Goal: Answer question/provide support: Share knowledge or assist other users

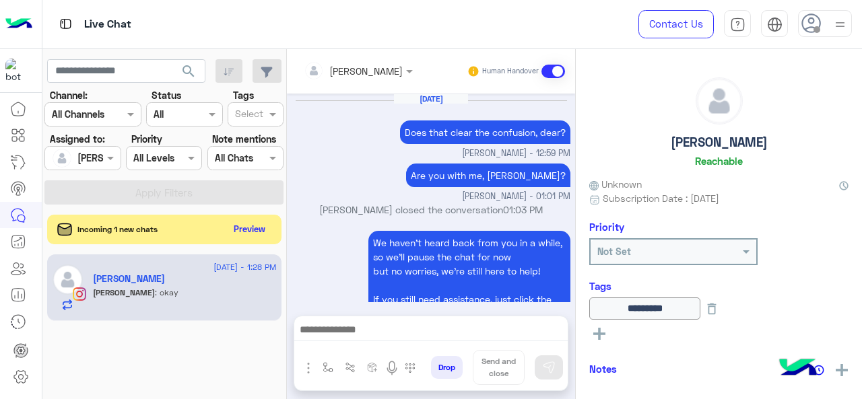
scroll to position [2287, 0]
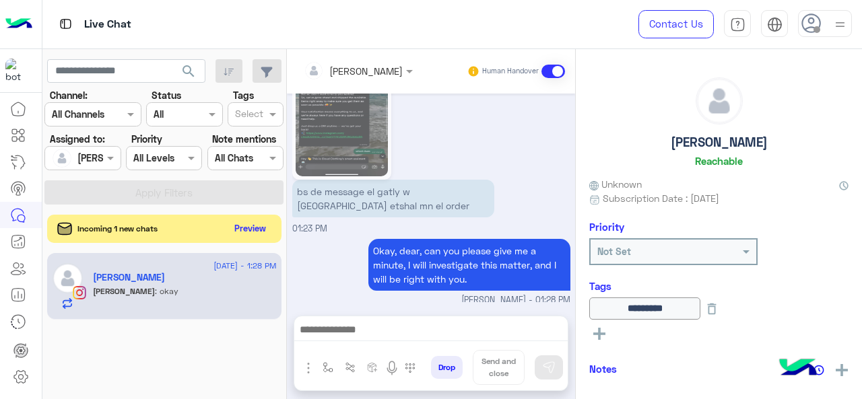
click at [258, 223] on button "Preview" at bounding box center [251, 229] width 42 height 18
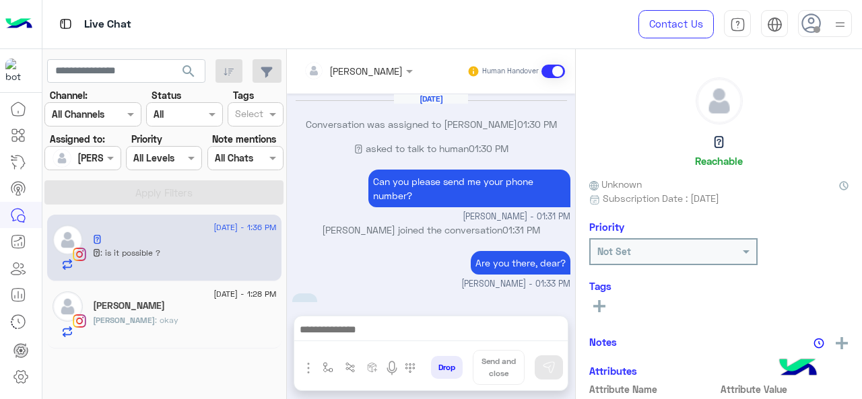
scroll to position [237, 0]
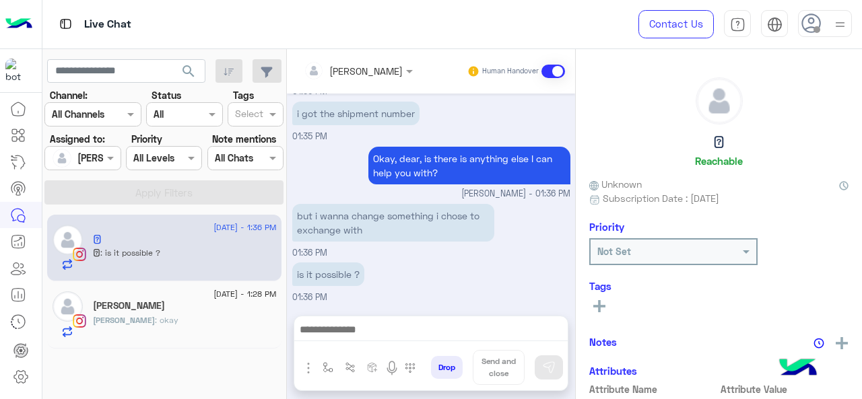
click at [174, 316] on div "[PERSON_NAME] : okay" at bounding box center [185, 327] width 184 height 24
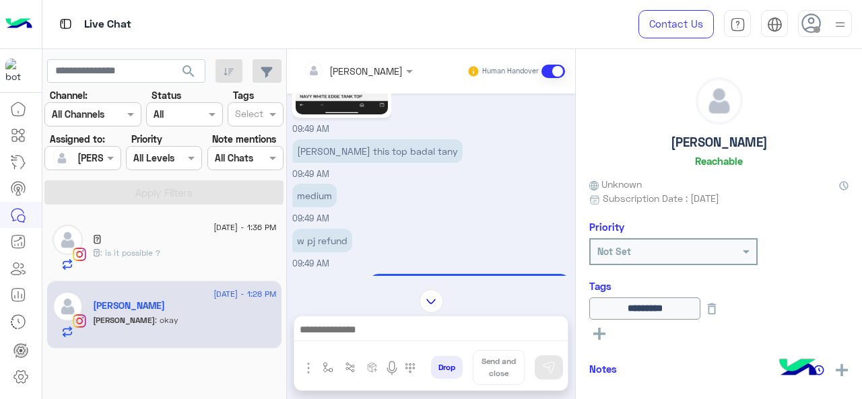
click at [331, 229] on p "w pj refund" at bounding box center [322, 241] width 60 height 24
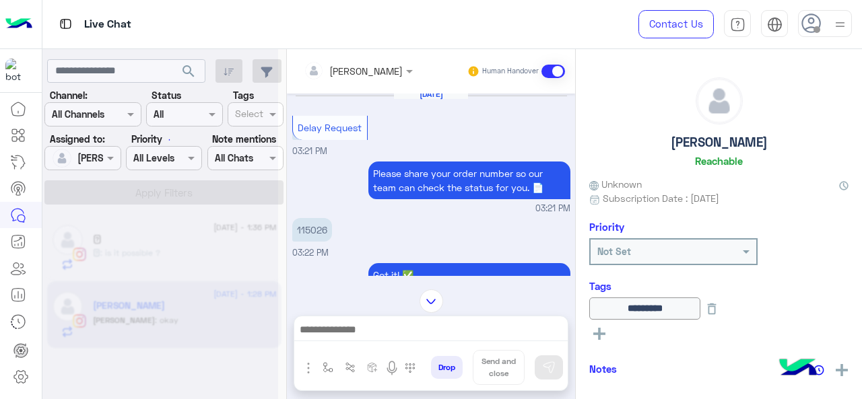
click at [315, 227] on p "115026" at bounding box center [312, 230] width 40 height 24
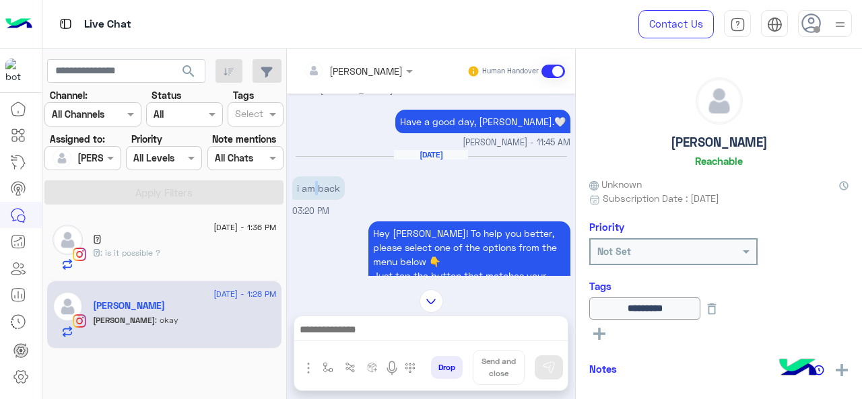
scroll to position [911, 0]
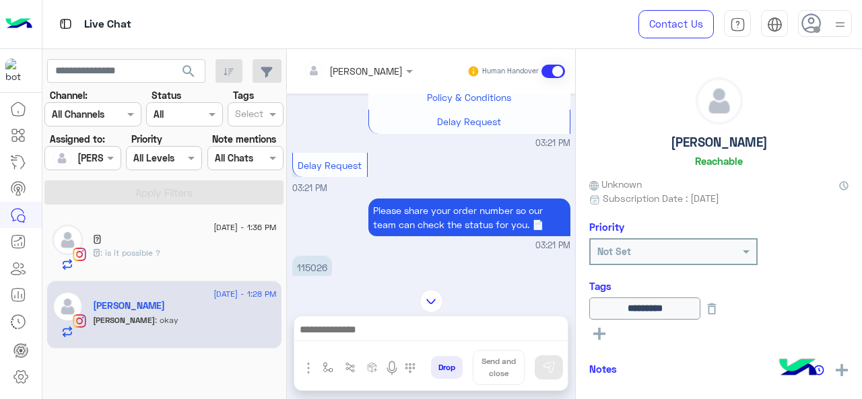
click at [310, 267] on p "115026" at bounding box center [312, 268] width 40 height 24
copy p "115026"
click at [206, 242] on div "𓇼 1" at bounding box center [185, 241] width 184 height 14
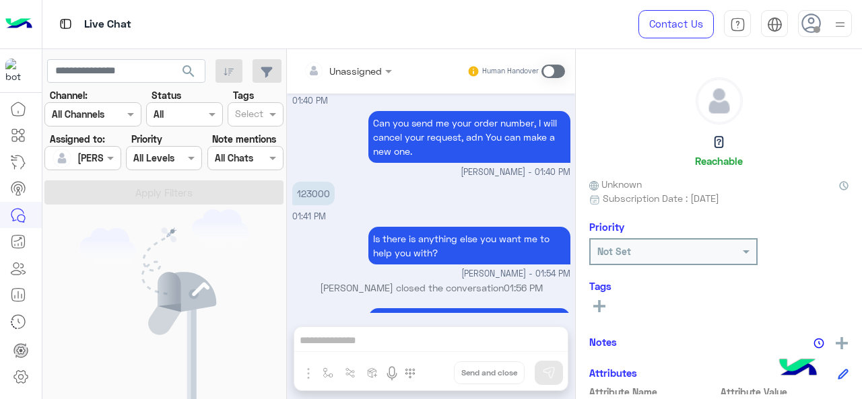
scroll to position [589, 0]
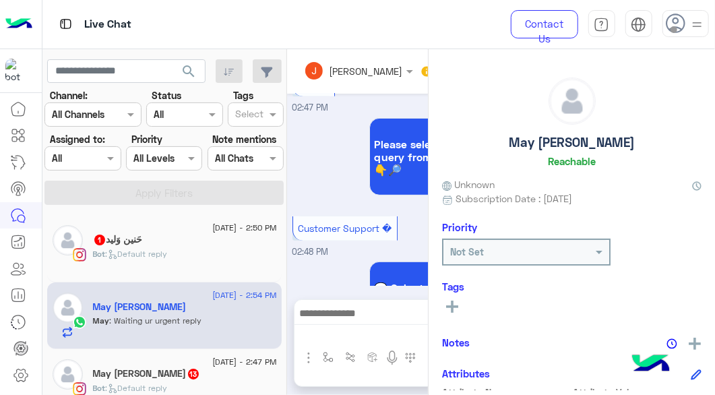
scroll to position [2224, 0]
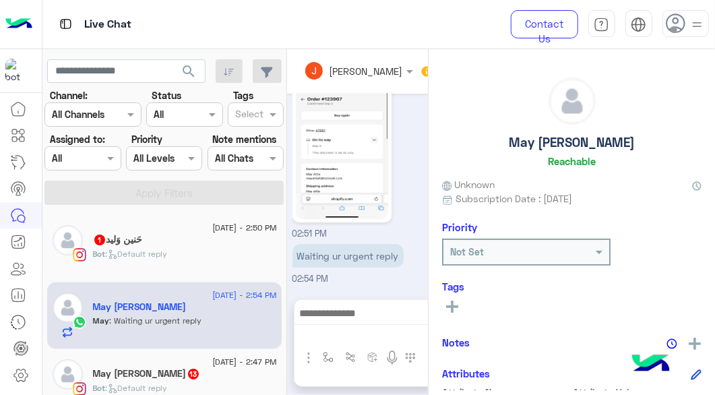
click at [71, 156] on input "text" at bounding box center [67, 159] width 31 height 14
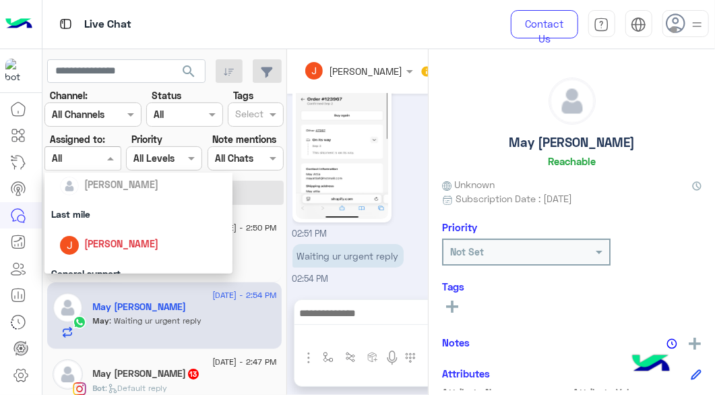
scroll to position [159, 0]
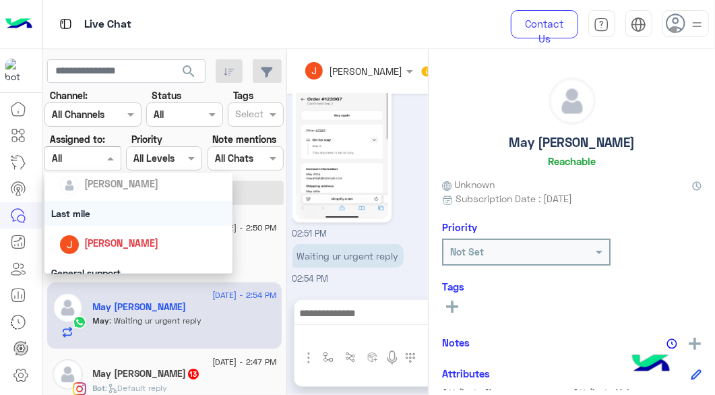
click at [85, 214] on div "Last mile" at bounding box center [138, 213] width 189 height 25
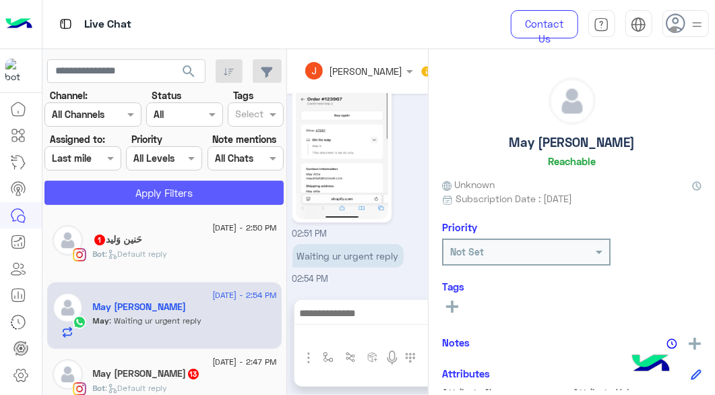
click at [131, 194] on button "Apply Filters" at bounding box center [163, 193] width 239 height 24
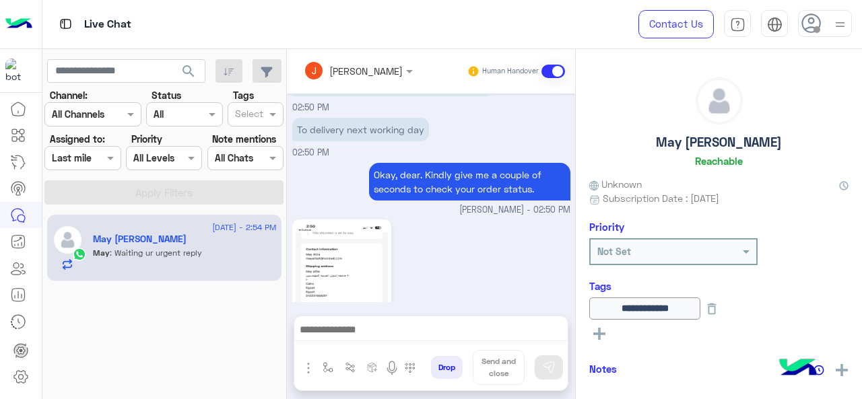
scroll to position [571, 0]
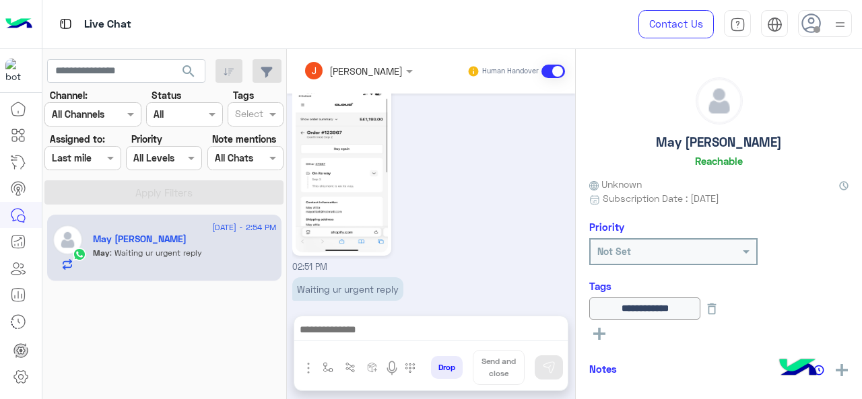
click at [94, 160] on div at bounding box center [82, 157] width 75 height 15
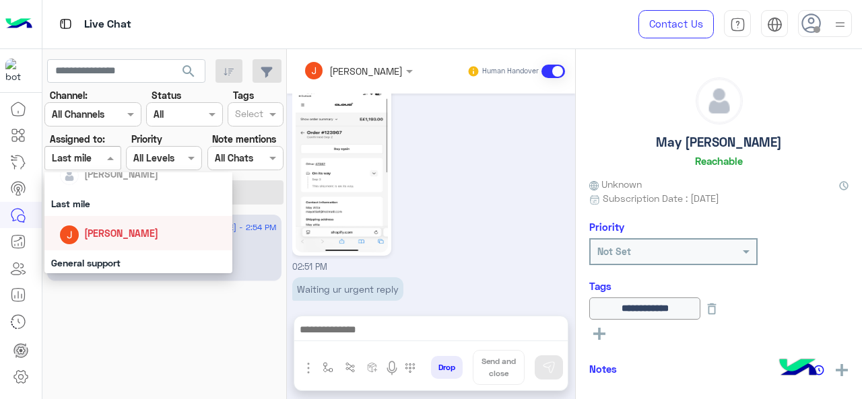
scroll to position [203, 0]
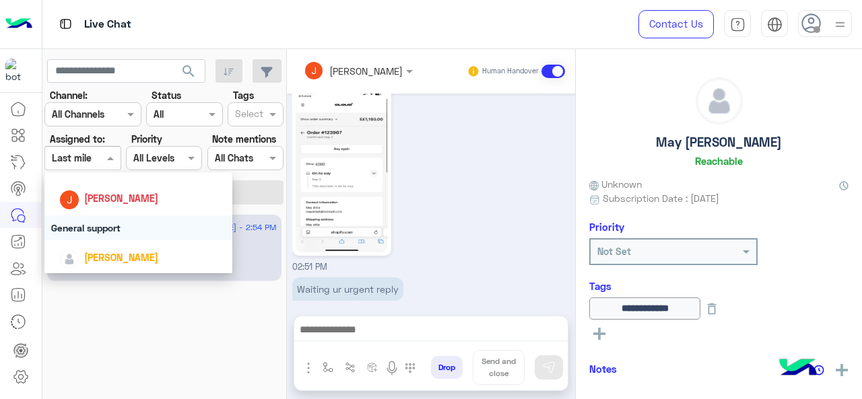
click at [106, 226] on div "General support" at bounding box center [138, 228] width 189 height 25
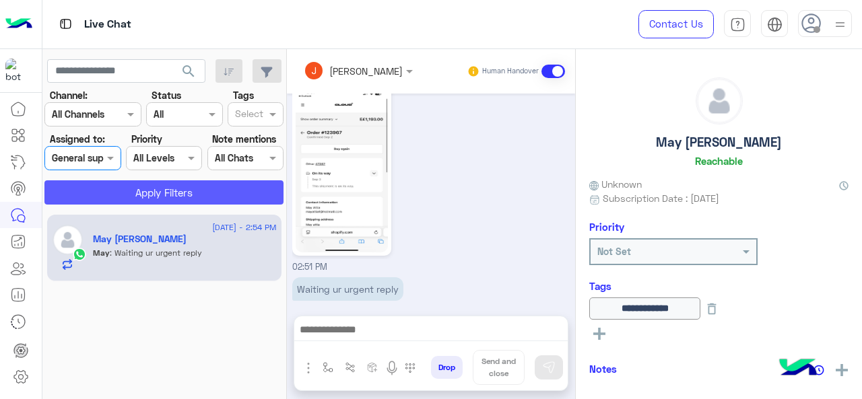
click at [135, 191] on button "Apply Filters" at bounding box center [163, 193] width 239 height 24
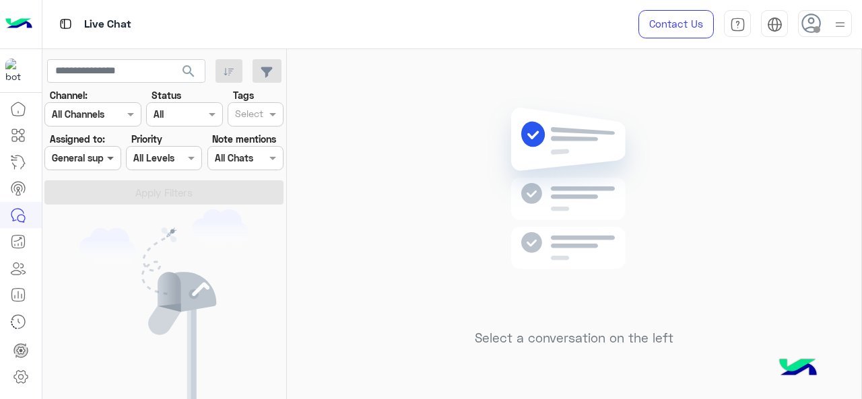
click at [112, 235] on body "Live Chat Contact Us Help Center عربي English search Channel: Channel All Chann…" at bounding box center [431, 199] width 862 height 399
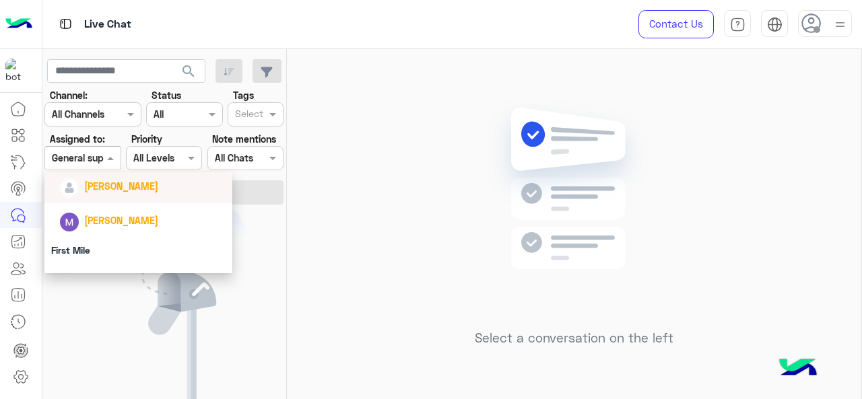
scroll to position [274, 0]
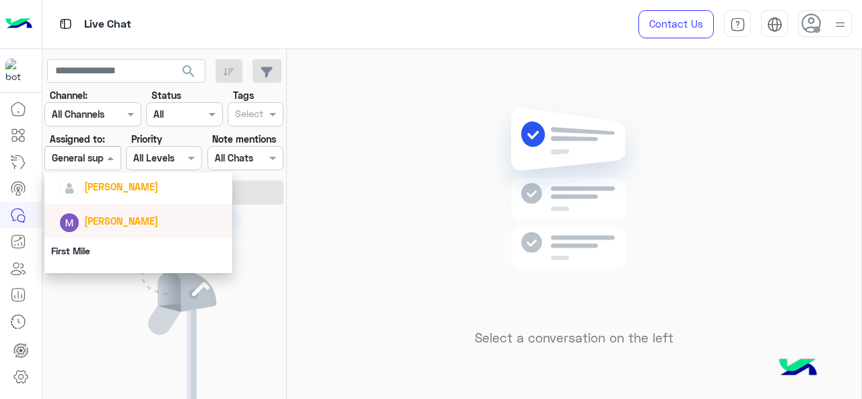
click at [106, 223] on span "[PERSON_NAME]" at bounding box center [121, 221] width 74 height 11
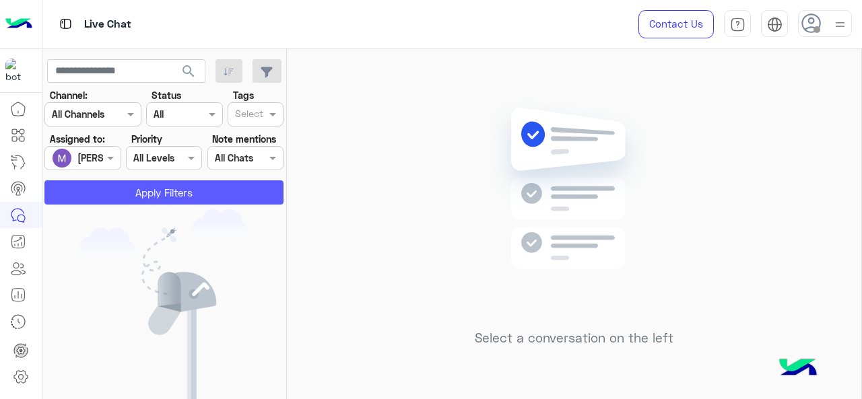
click at [107, 188] on button "Apply Filters" at bounding box center [163, 193] width 239 height 24
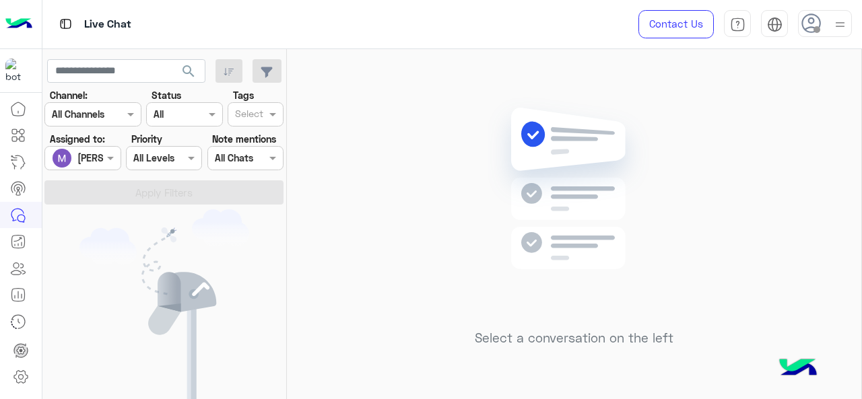
click at [107, 156] on span at bounding box center [112, 158] width 17 height 14
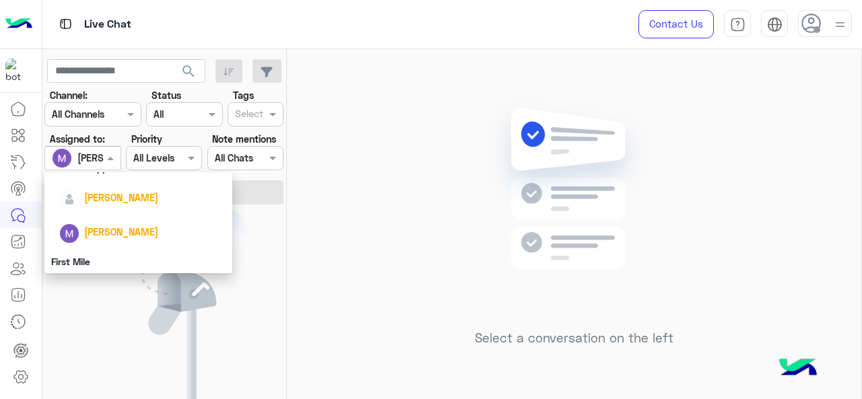
scroll to position [298, 0]
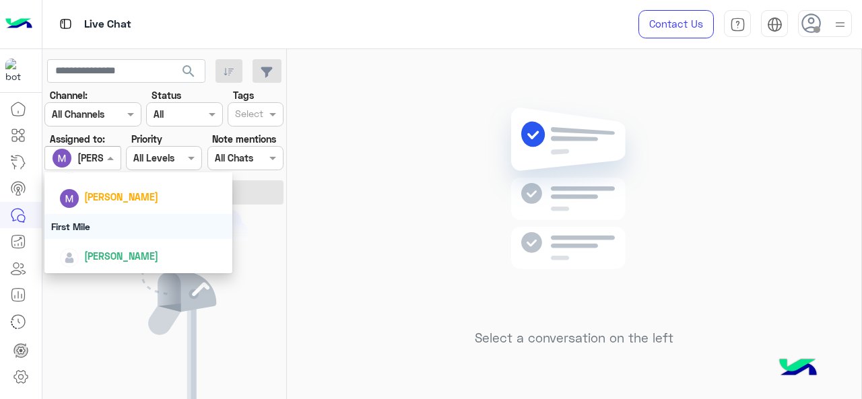
click at [114, 224] on div "First Mile" at bounding box center [138, 226] width 189 height 25
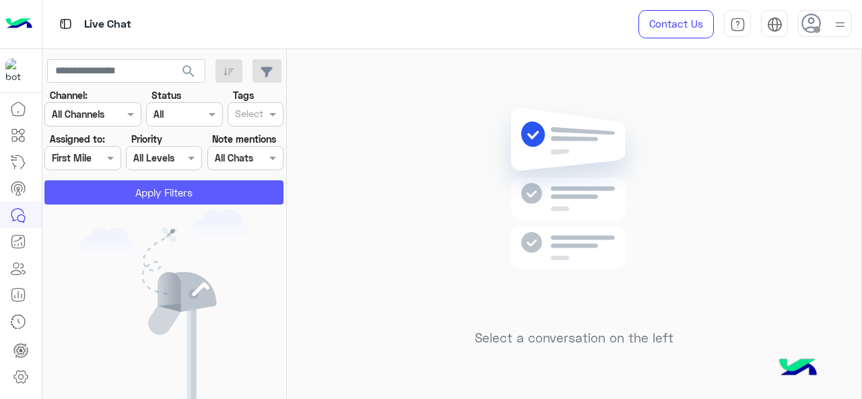
click at [118, 191] on button "Apply Filters" at bounding box center [163, 193] width 239 height 24
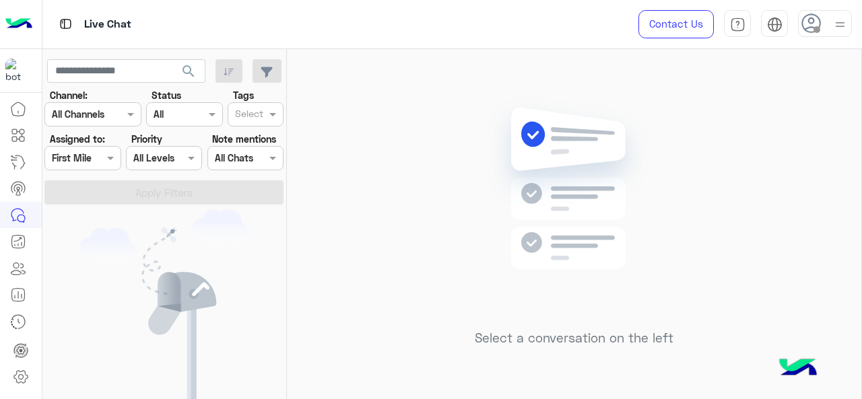
click at [98, 158] on div at bounding box center [82, 157] width 75 height 15
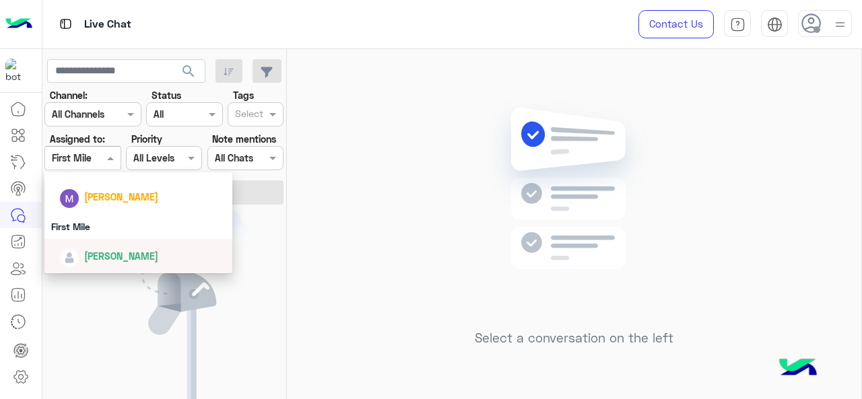
click at [93, 253] on span "[PERSON_NAME]" at bounding box center [121, 256] width 74 height 11
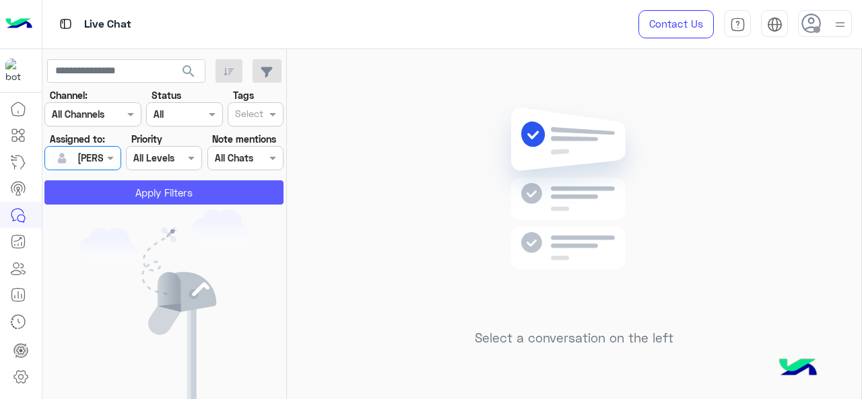
click at [111, 187] on button "Apply Filters" at bounding box center [163, 193] width 239 height 24
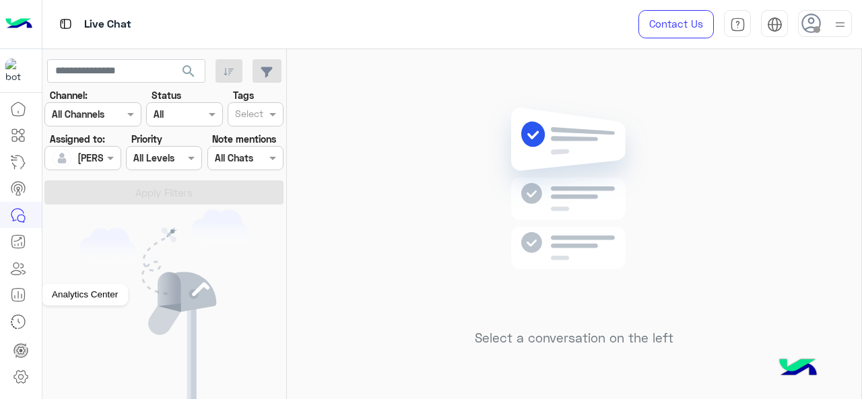
click at [17, 289] on icon at bounding box center [18, 295] width 13 height 13
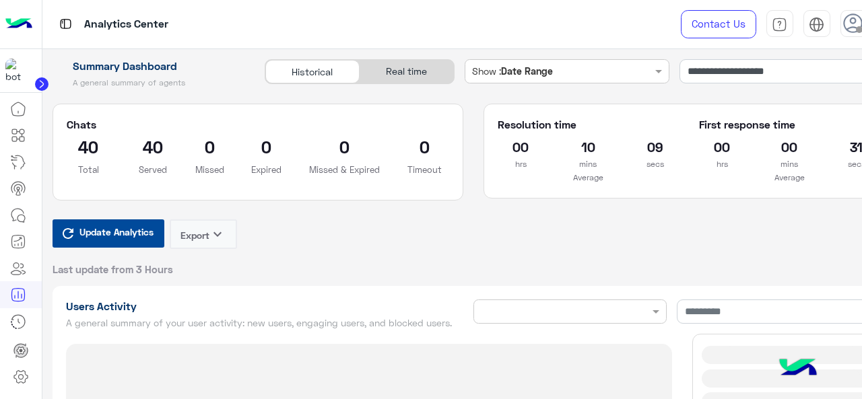
click at [125, 228] on span "Update Analytics" at bounding box center [116, 232] width 81 height 18
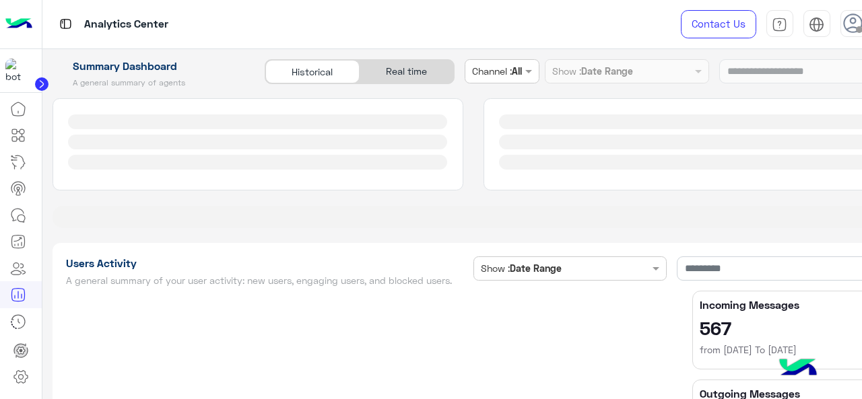
type input "**********"
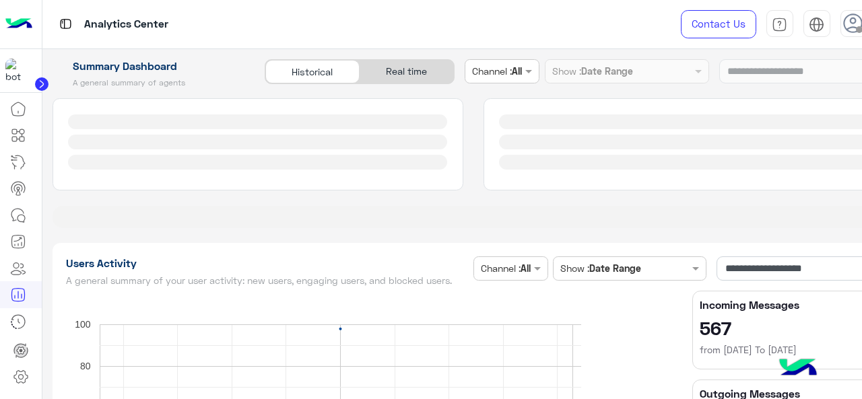
type input "**********"
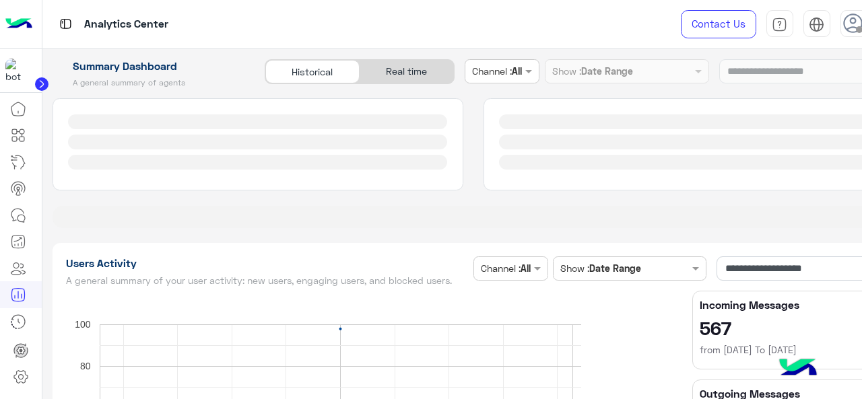
type input "**********"
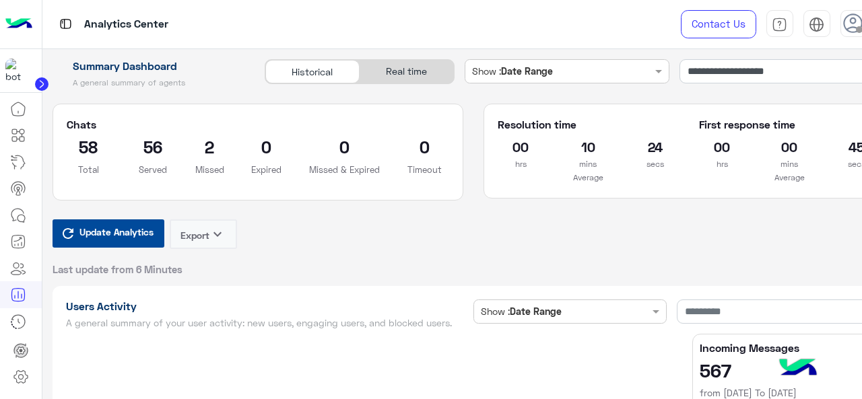
type input "**********"
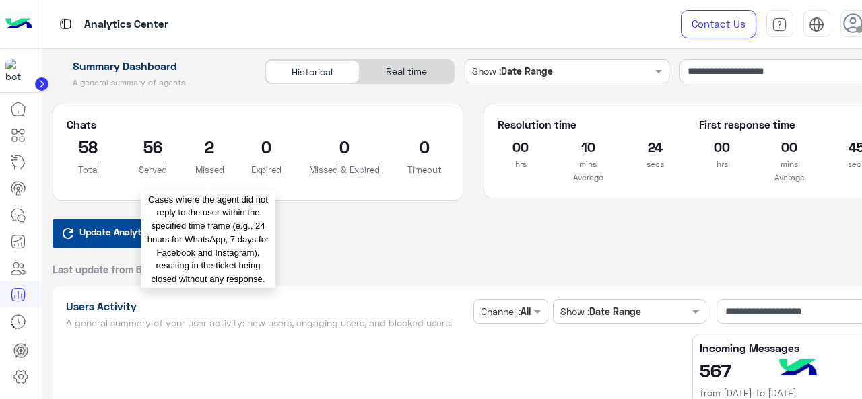
type input "**********"
click at [209, 150] on h2 "2" at bounding box center [209, 147] width 29 height 22
type input "**********"
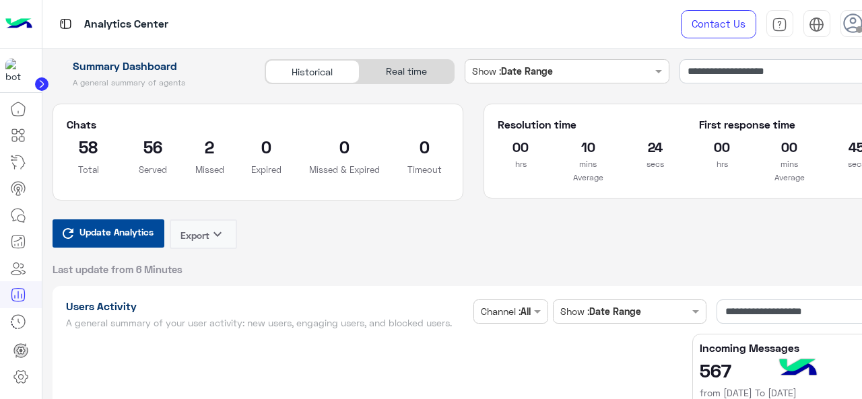
type input "**********"
click at [747, 300] on input "**********" at bounding box center [799, 312] width 164 height 24
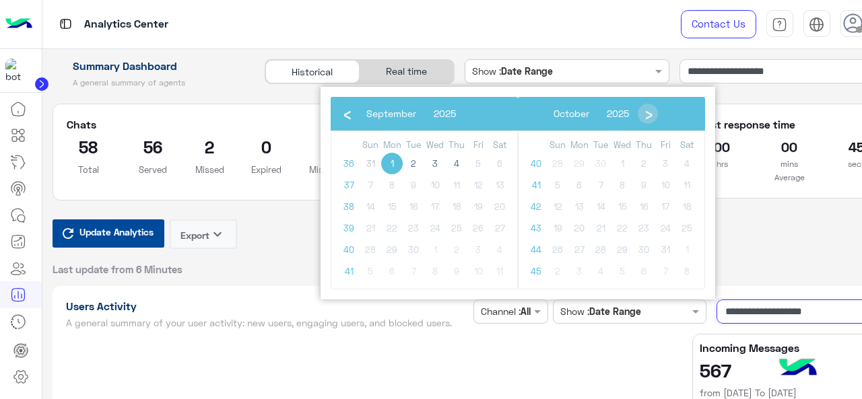
type input "**********"
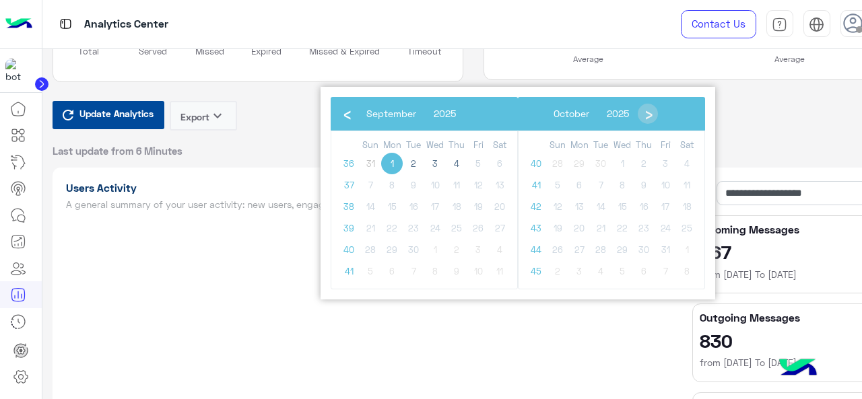
click at [645, 280] on td "6" at bounding box center [644, 272] width 22 height 22
type input "**********"
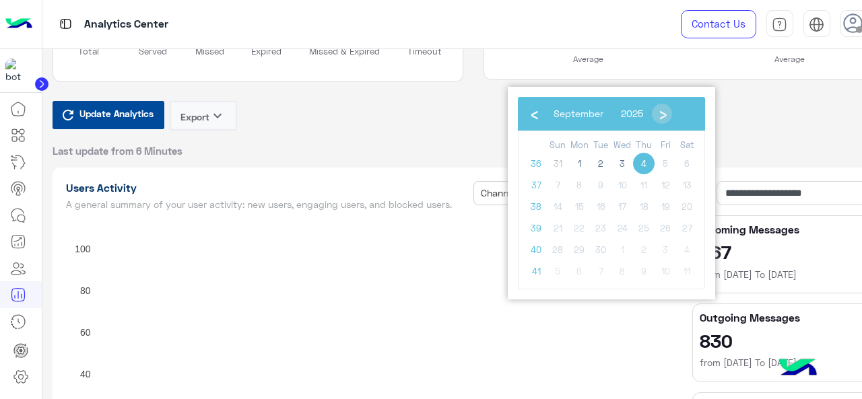
type input "**********"
click at [642, 163] on span "4" at bounding box center [644, 164] width 22 height 22
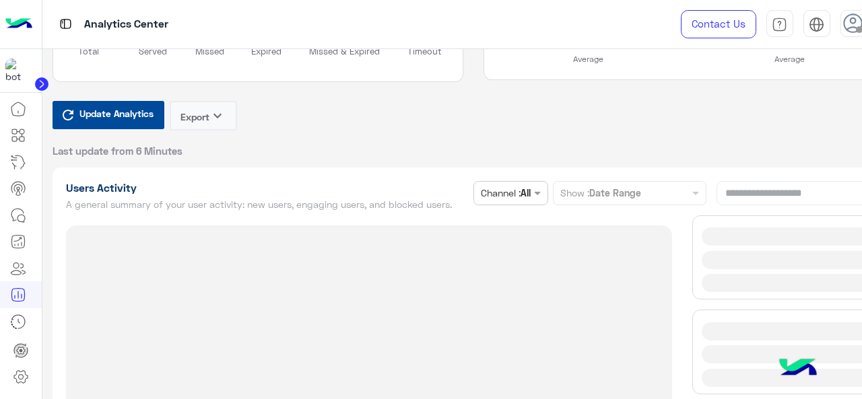
type input "**********"
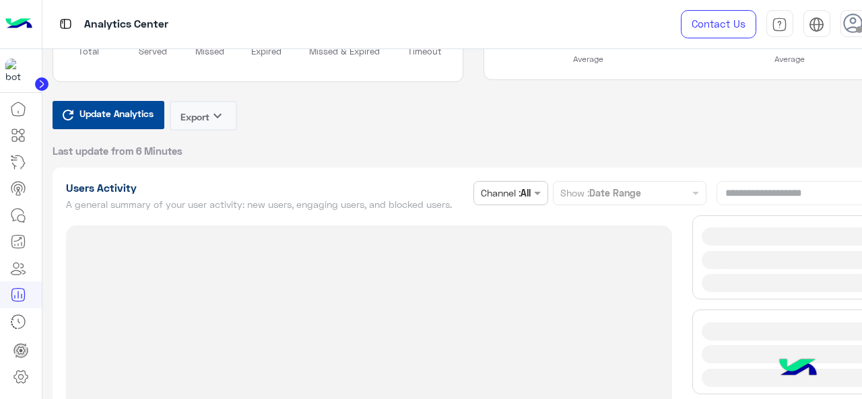
type input "**********"
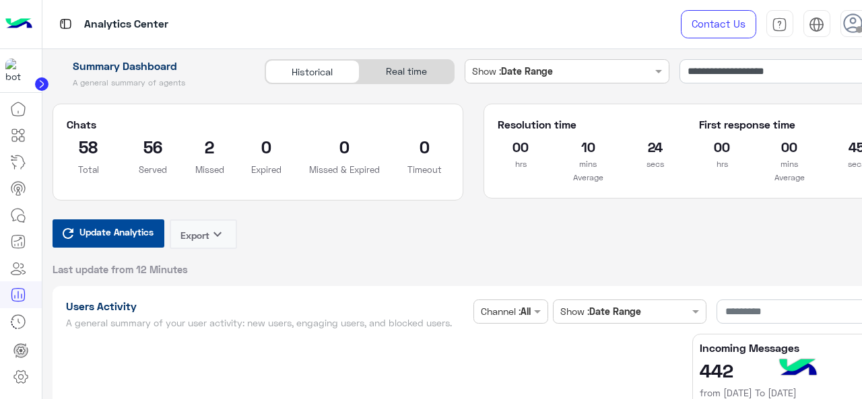
type input "**********"
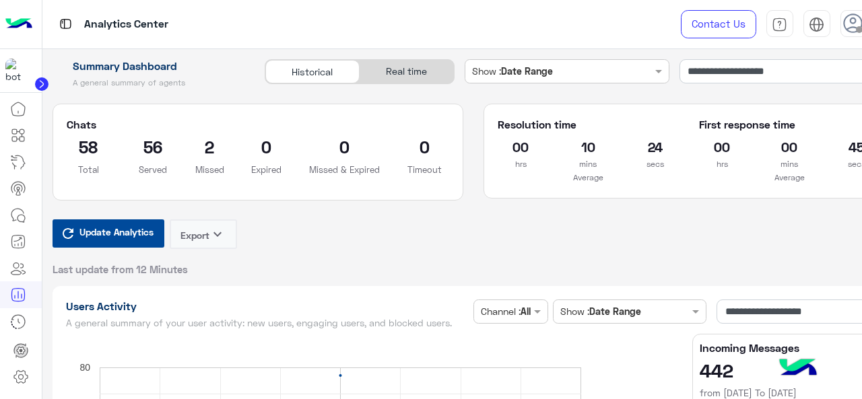
type input "**********"
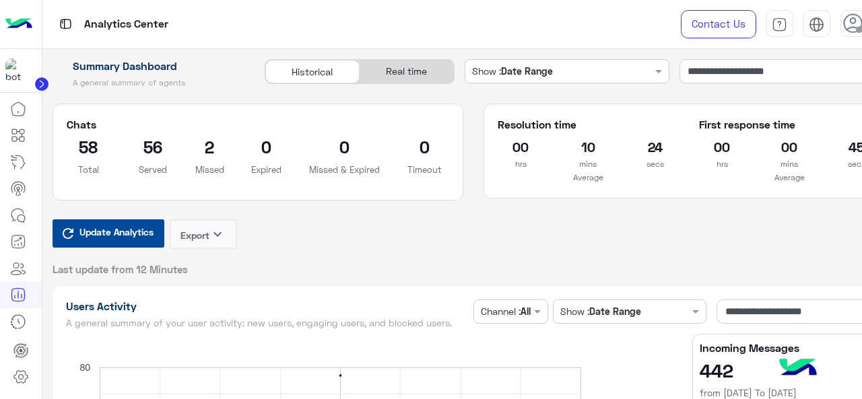
type input "**********"
click at [18, 216] on icon at bounding box center [21, 218] width 7 height 7
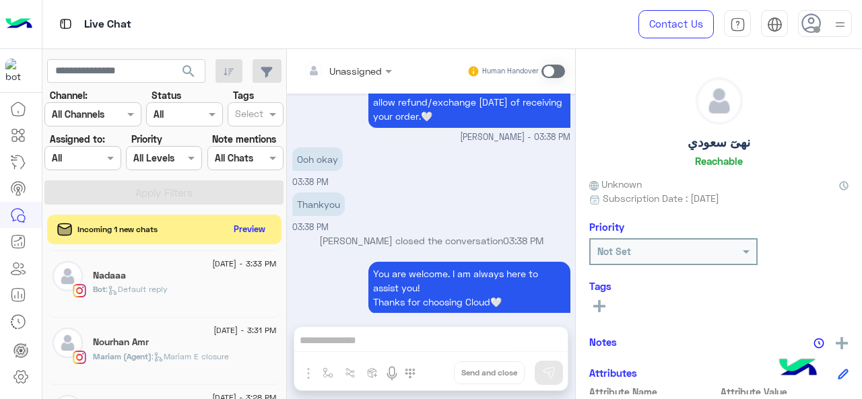
scroll to position [204, 0]
click at [168, 290] on span ": Default reply" at bounding box center [137, 290] width 62 height 10
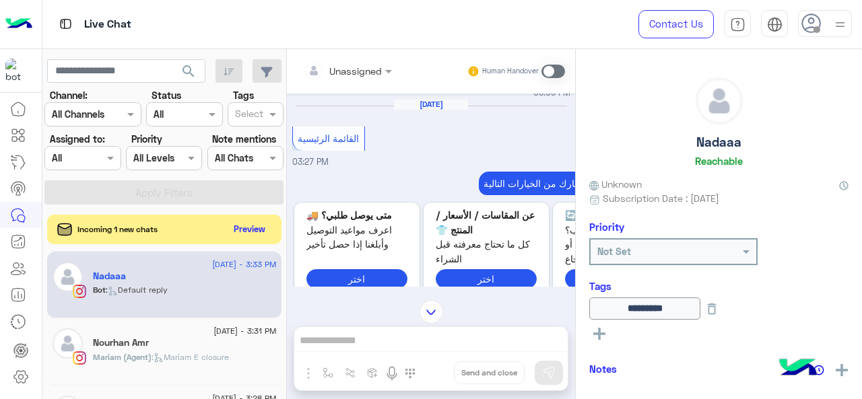
scroll to position [348, 0]
click at [474, 187] on div "يُرجى اختيار استفسارك من الخيارات التالية 👇🔎" at bounding box center [486, 184] width 388 height 24
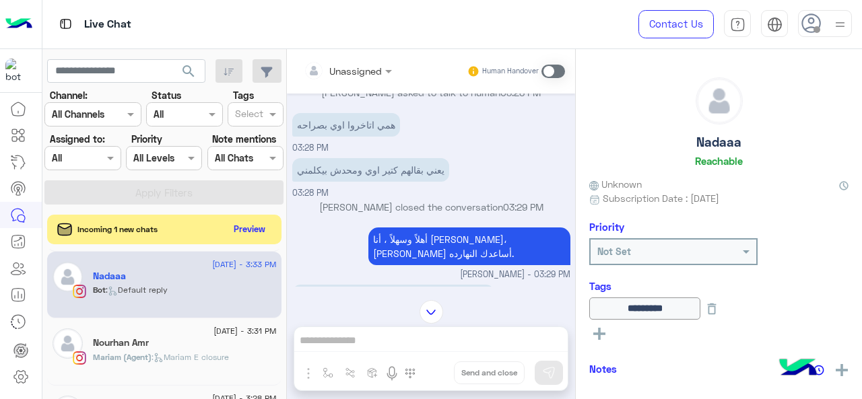
scroll to position [1159, 0]
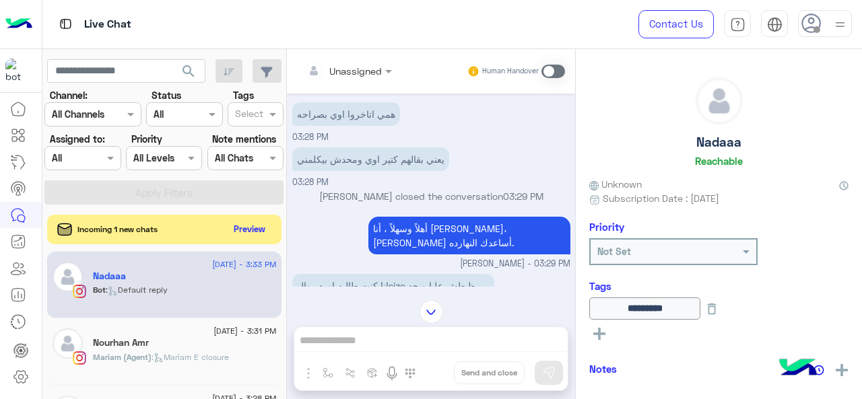
drag, startPoint x: 530, startPoint y: 244, endPoint x: 556, endPoint y: 245, distance: 25.6
click at [556, 258] on span "[PERSON_NAME] - 03:29 PM" at bounding box center [515, 264] width 110 height 13
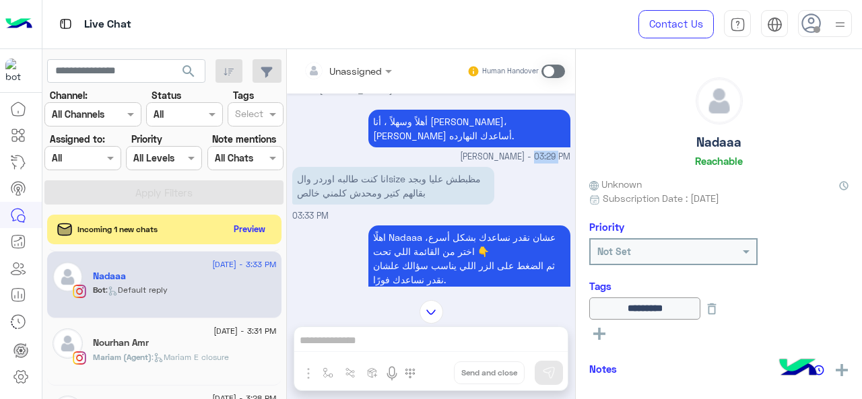
scroll to position [1169, 0]
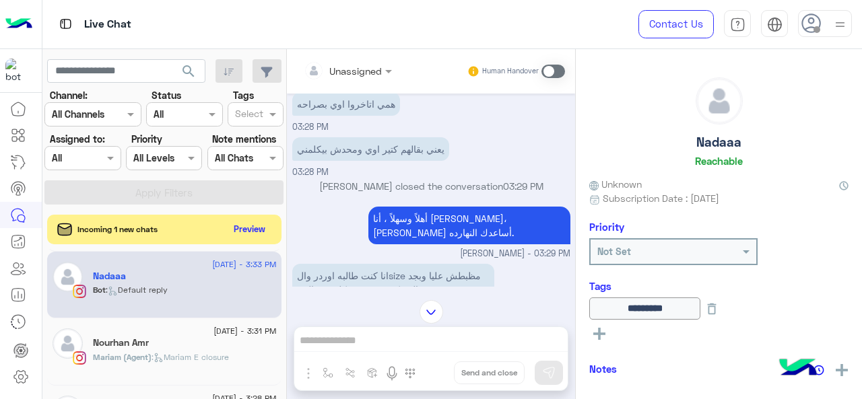
drag, startPoint x: 307, startPoint y: 183, endPoint x: 388, endPoint y: 180, distance: 80.9
click at [560, 183] on p "Mariam Ahmed closed the conversation 03:29 PM" at bounding box center [431, 186] width 278 height 14
click at [369, 67] on div at bounding box center [348, 70] width 102 height 15
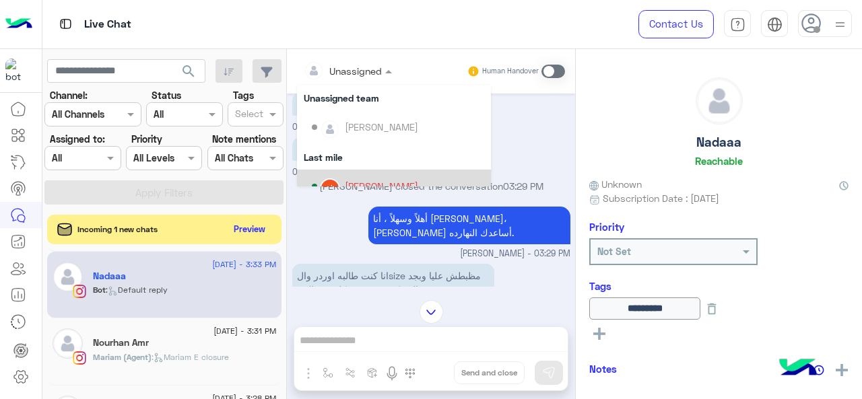
click at [525, 156] on div "يعني بقالهم كتير اوي ومحدش بيكلمني 03:28 PM" at bounding box center [431, 156] width 278 height 45
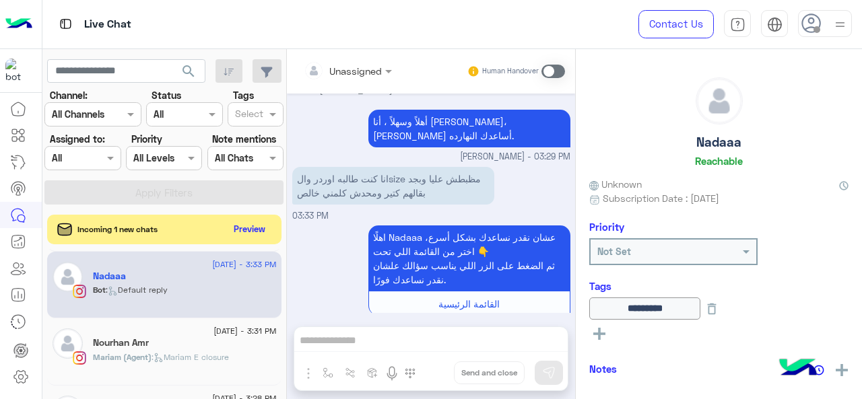
scroll to position [1266, 0]
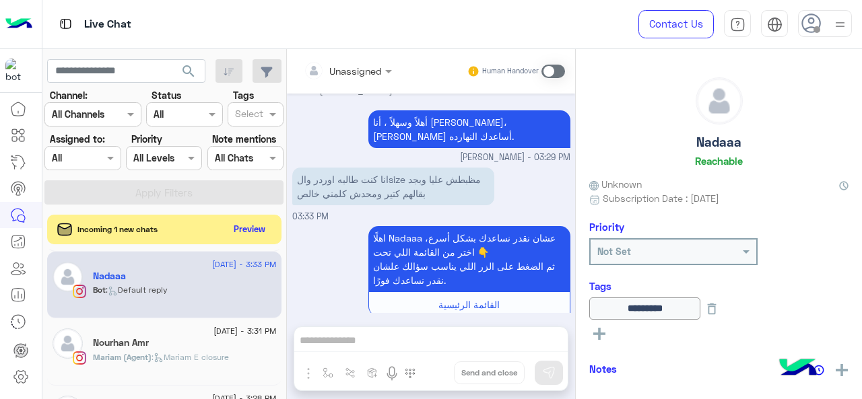
click at [379, 67] on div at bounding box center [348, 70] width 102 height 15
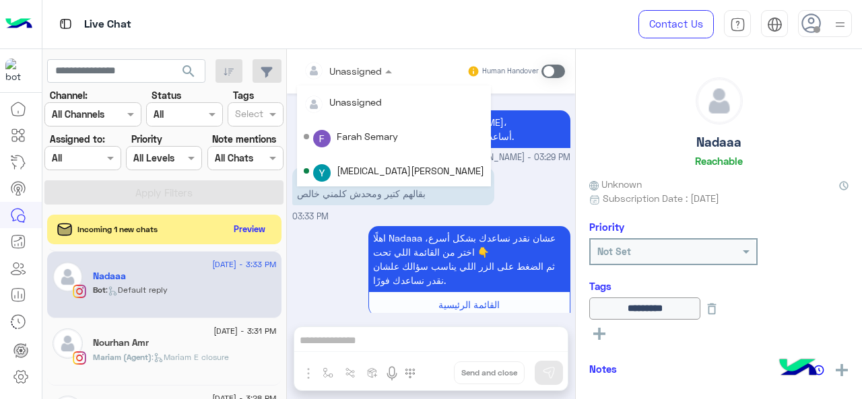
scroll to position [153, 0]
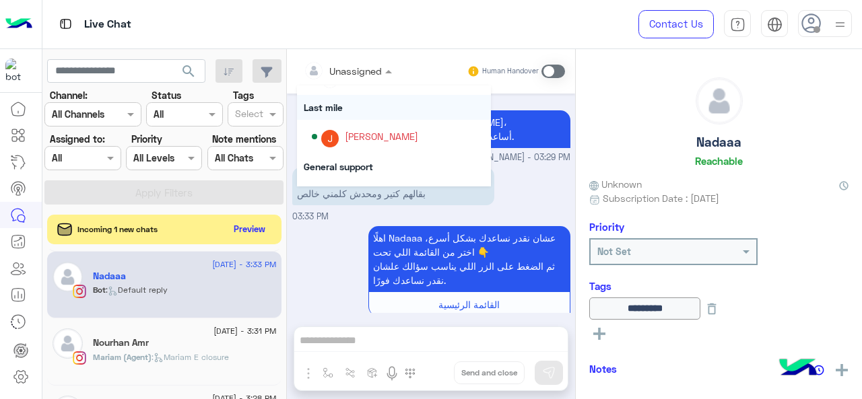
click at [349, 108] on div "Last mile" at bounding box center [394, 107] width 194 height 25
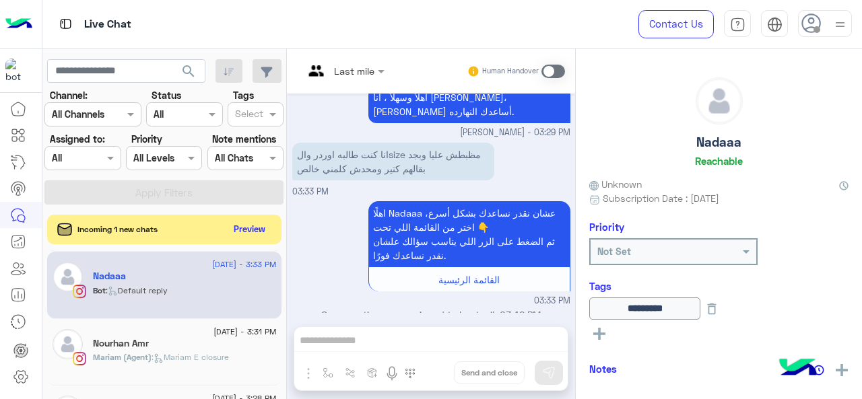
scroll to position [205, 0]
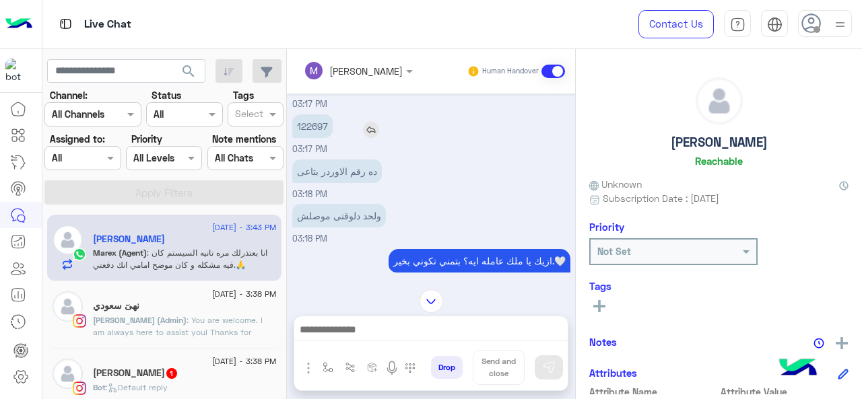
scroll to position [123, 0]
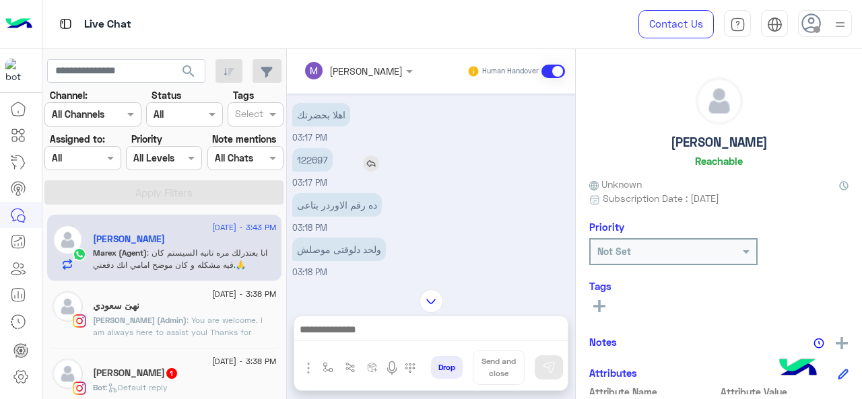
click at [308, 157] on p "122697" at bounding box center [312, 160] width 40 height 24
copy p "122697"
click at [79, 156] on input "text" at bounding box center [67, 159] width 31 height 14
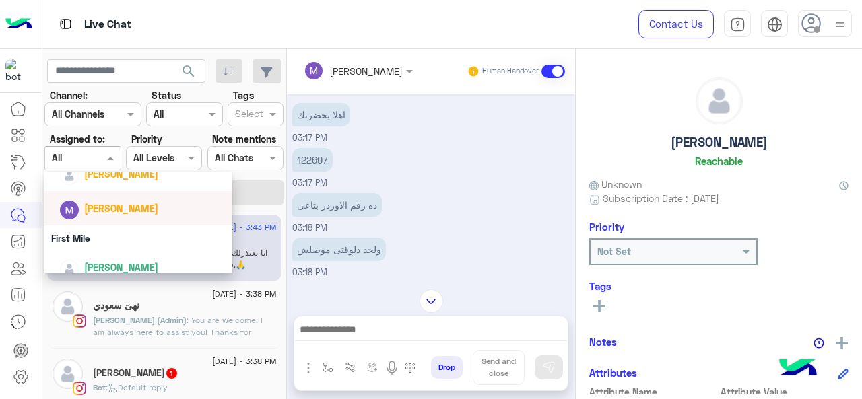
scroll to position [288, 0]
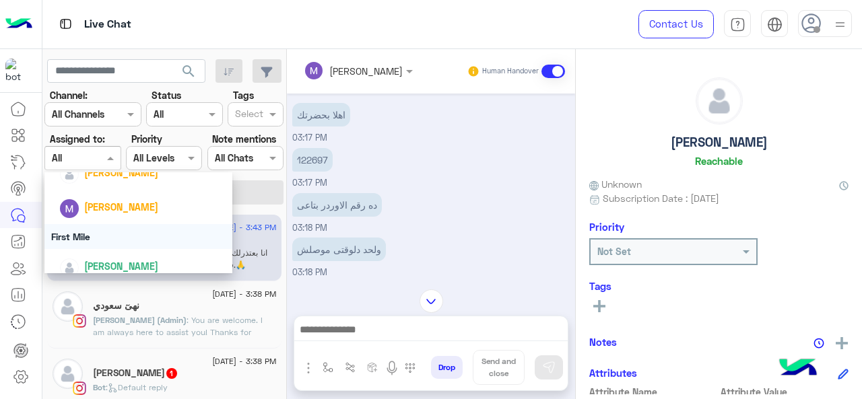
click at [89, 236] on div "First Mile" at bounding box center [138, 236] width 189 height 25
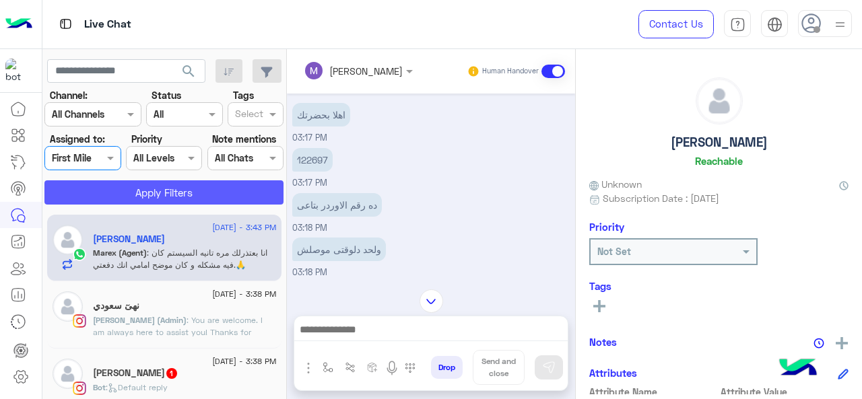
click at [143, 183] on button "Apply Filters" at bounding box center [163, 193] width 239 height 24
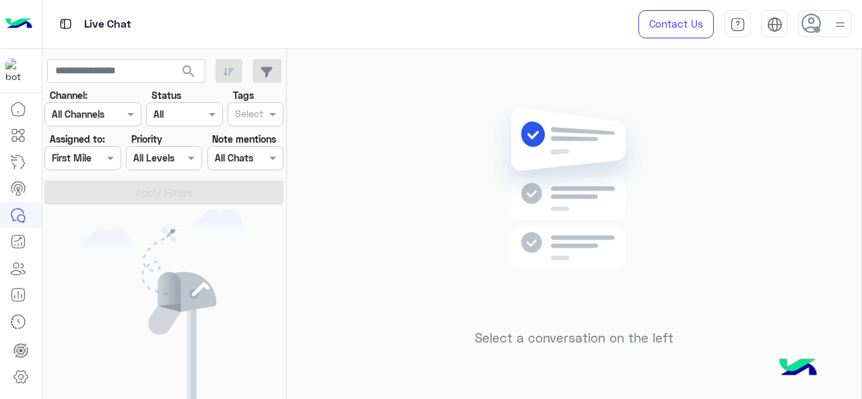
click at [95, 158] on div at bounding box center [82, 157] width 75 height 15
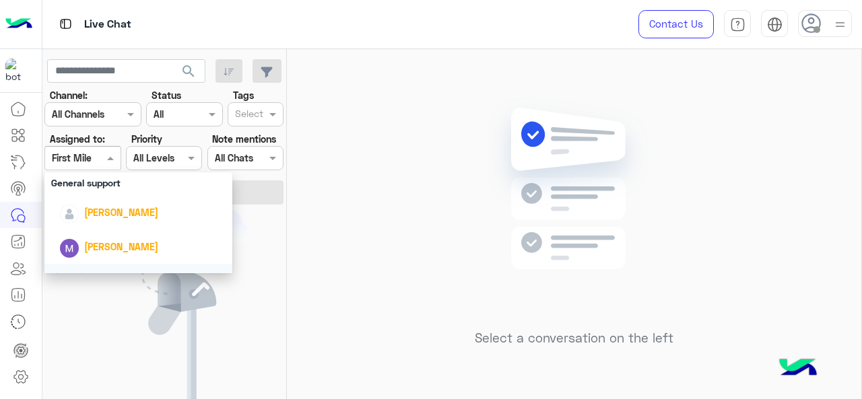
scroll to position [249, 0]
click at [100, 187] on div "General support" at bounding box center [138, 182] width 189 height 25
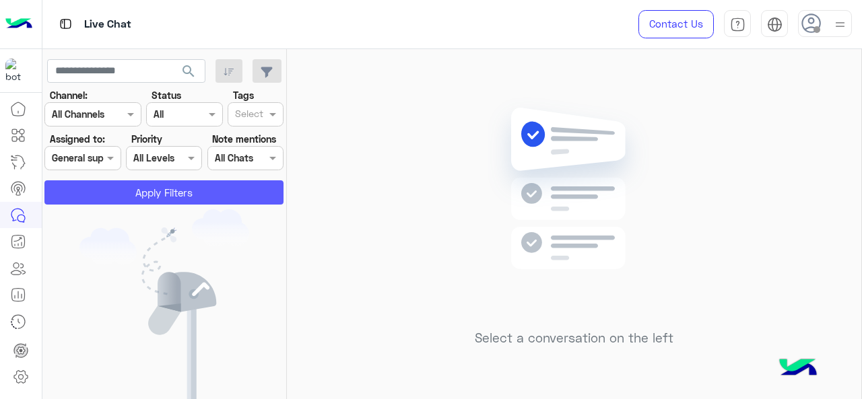
click at [137, 197] on button "Apply Filters" at bounding box center [163, 193] width 239 height 24
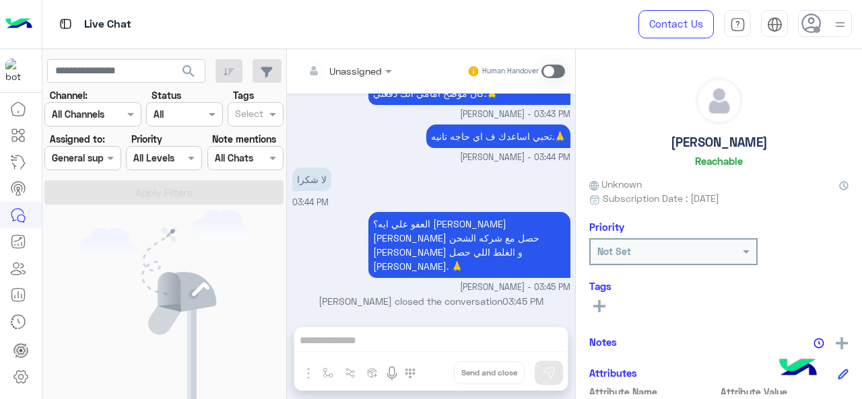
scroll to position [427, 0]
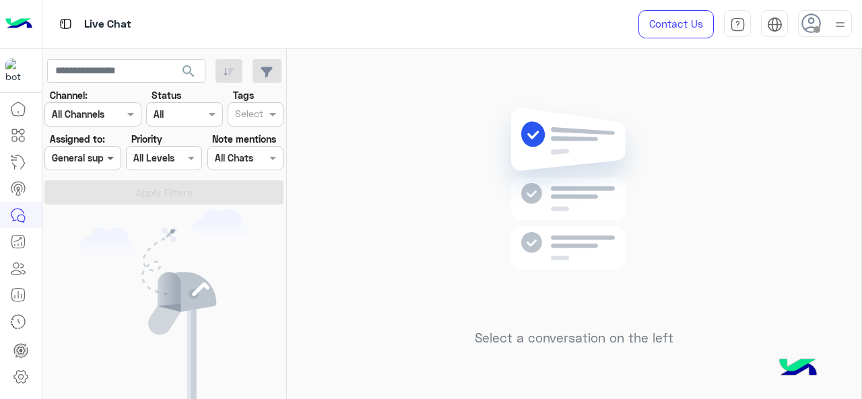
click at [113, 154] on span at bounding box center [112, 158] width 17 height 14
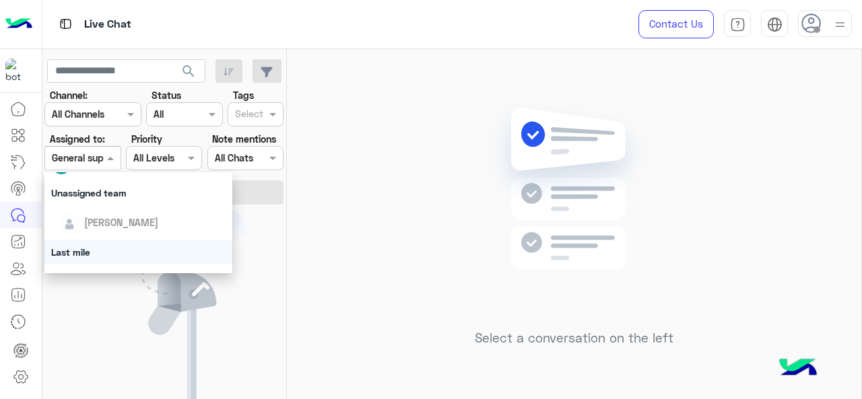
scroll to position [132, 0]
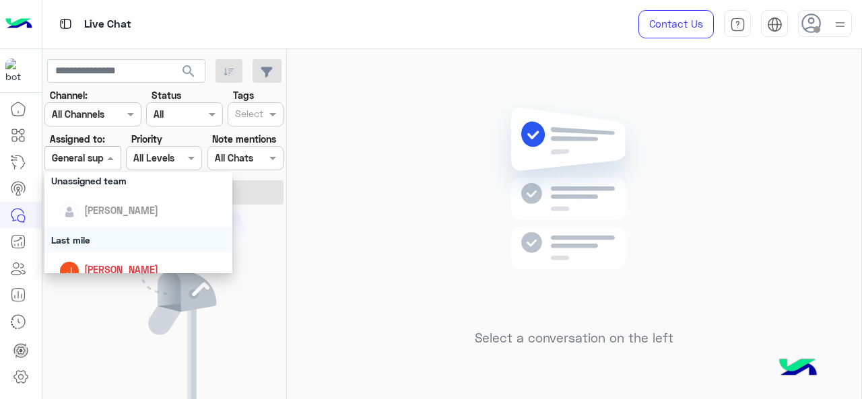
click at [101, 240] on div "Last mile" at bounding box center [138, 240] width 189 height 25
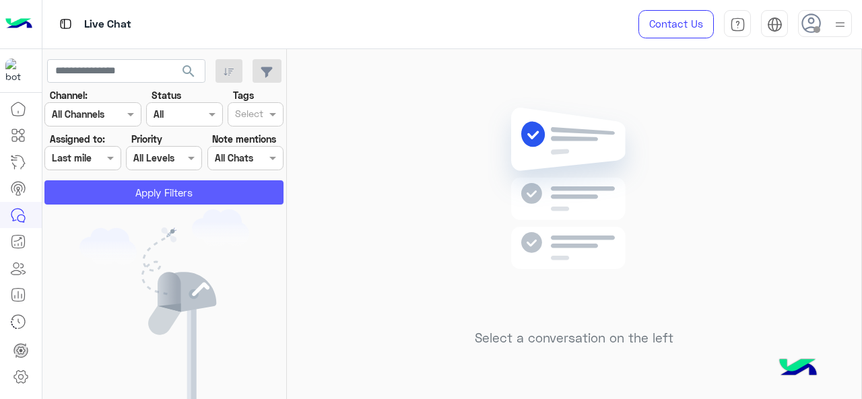
click at [133, 193] on button "Apply Filters" at bounding box center [163, 193] width 239 height 24
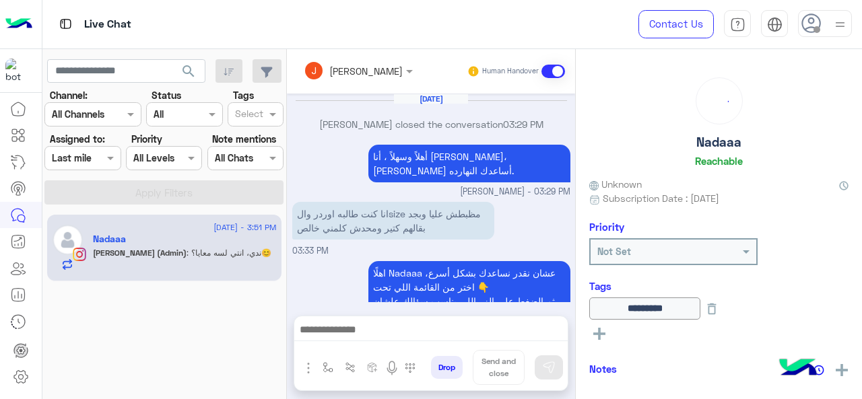
scroll to position [336, 0]
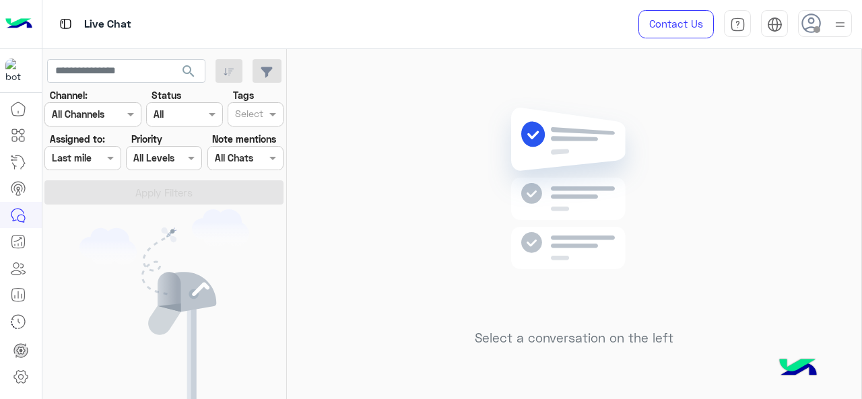
click at [87, 164] on div "Last mile" at bounding box center [72, 158] width 40 height 14
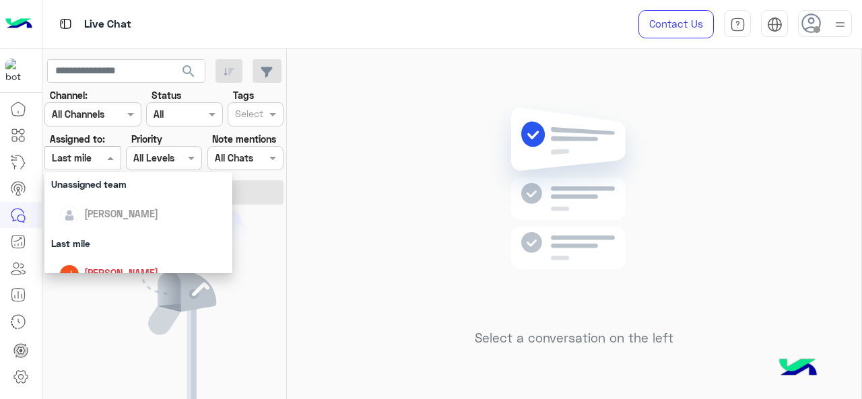
scroll to position [129, 0]
click at [104, 247] on div "Last mile" at bounding box center [138, 242] width 189 height 25
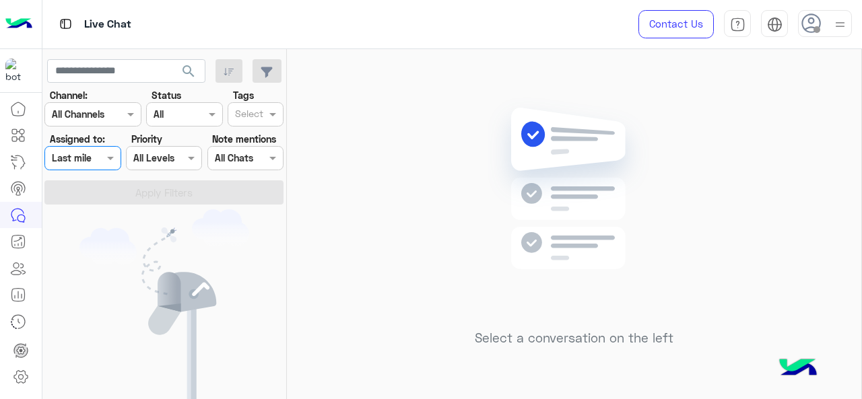
click at [88, 167] on div "Assigned on Last mile" at bounding box center [82, 158] width 76 height 24
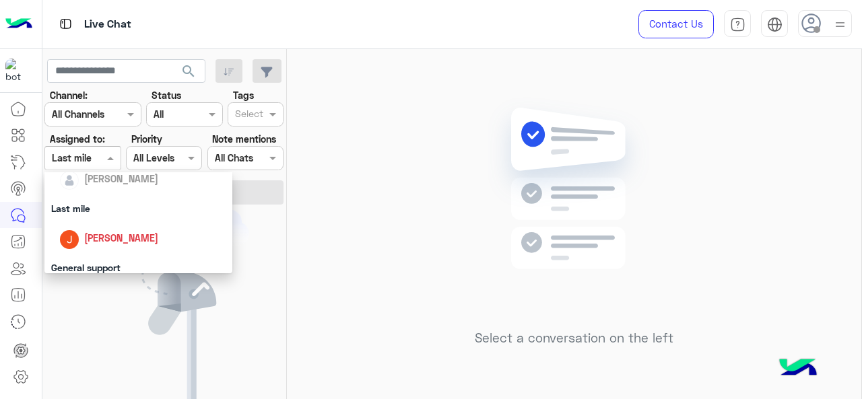
scroll to position [178, 0]
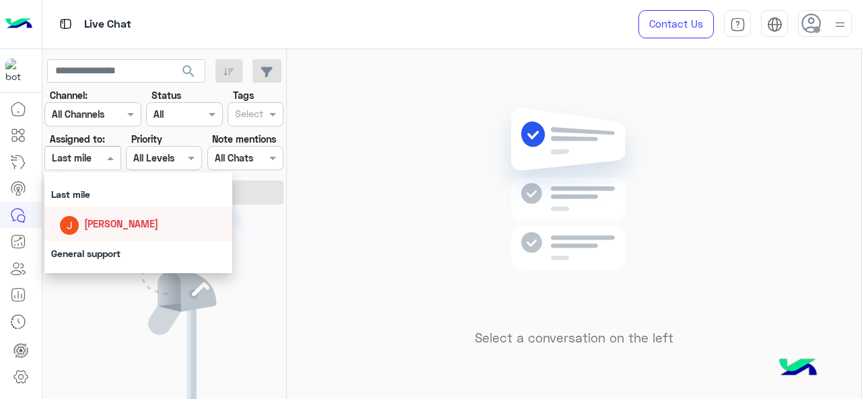
click at [103, 228] on span "[PERSON_NAME]" at bounding box center [121, 223] width 74 height 11
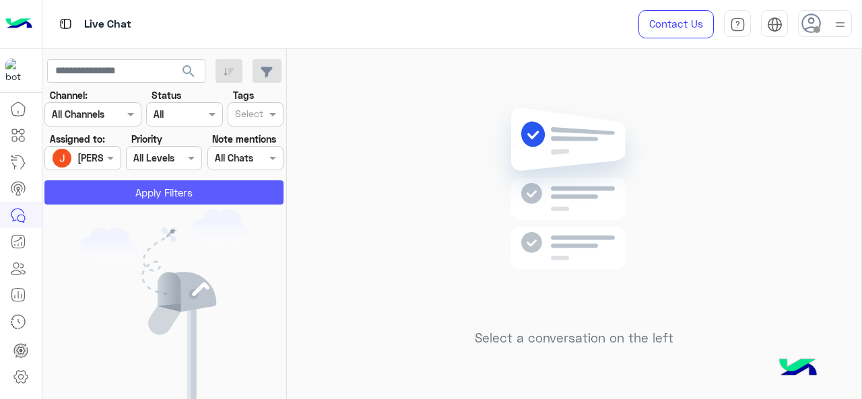
click at [145, 197] on button "Apply Filters" at bounding box center [163, 193] width 239 height 24
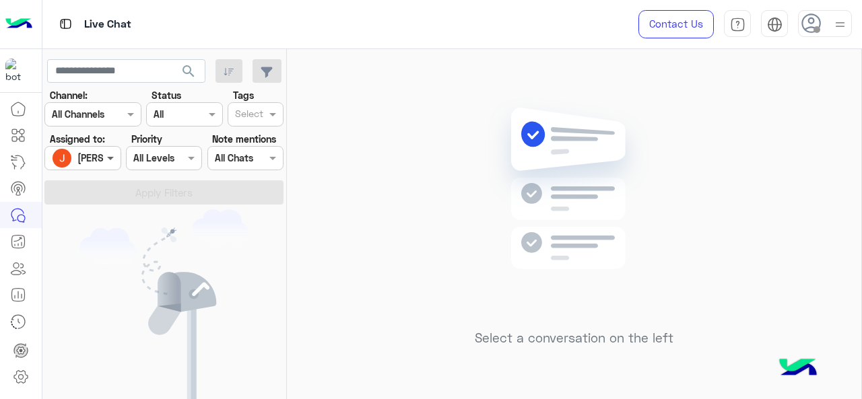
click at [104, 158] on span at bounding box center [112, 158] width 17 height 14
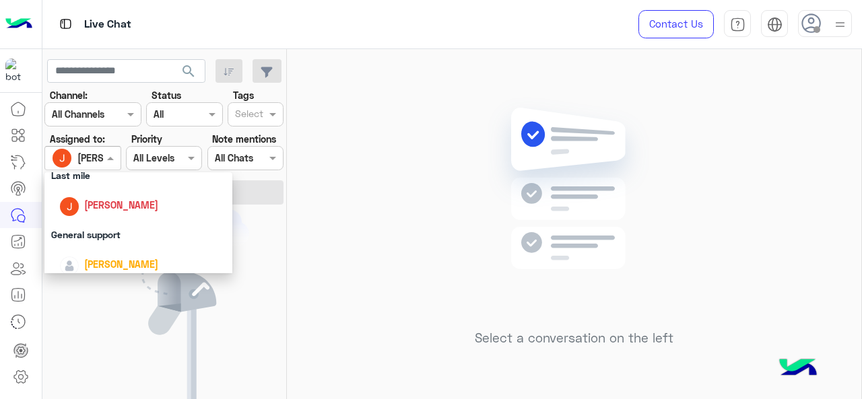
scroll to position [205, 0]
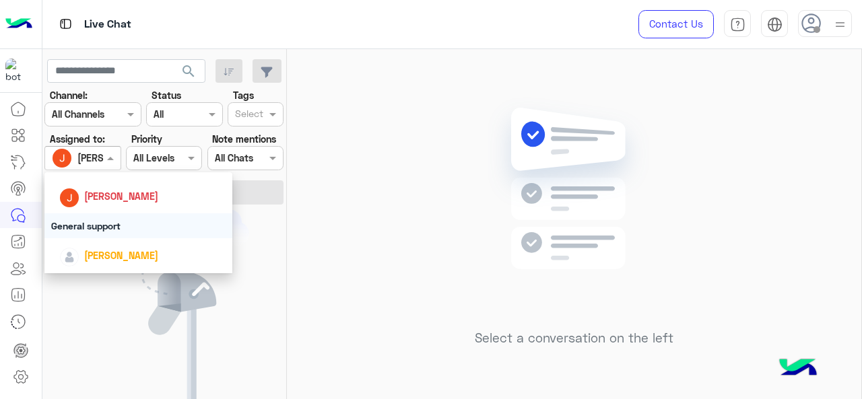
click at [120, 232] on div "General support" at bounding box center [138, 226] width 189 height 25
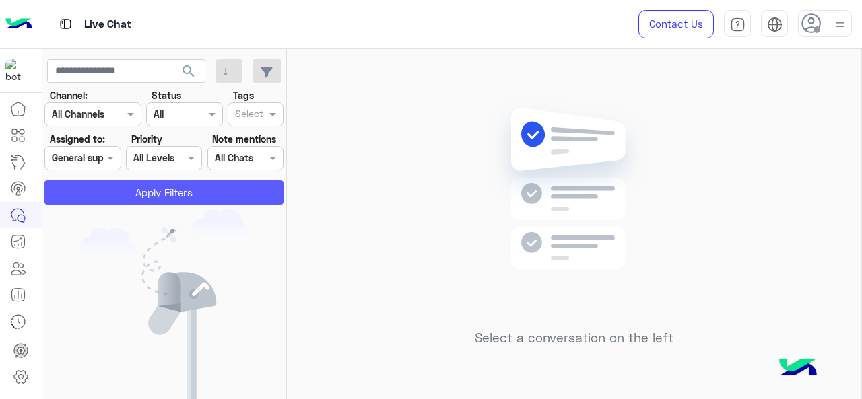
click at [145, 203] on button "Apply Filters" at bounding box center [163, 193] width 239 height 24
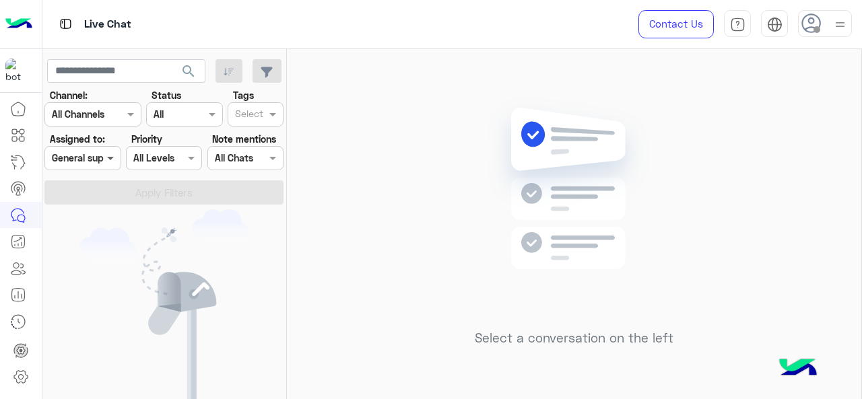
click at [110, 161] on span at bounding box center [112, 158] width 17 height 14
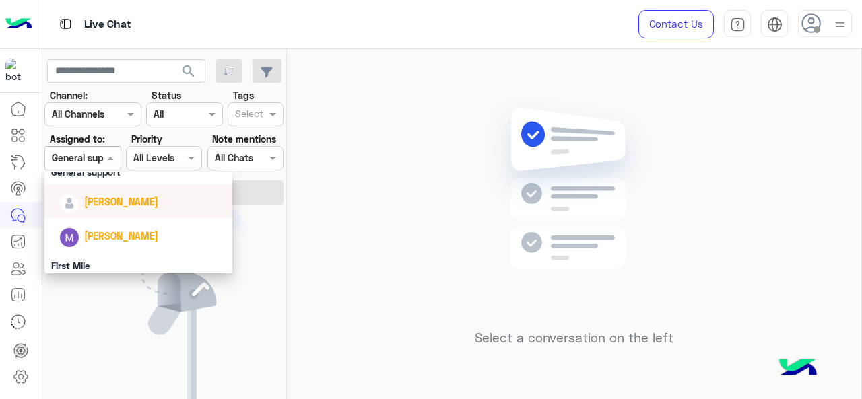
scroll to position [259, 0]
click at [112, 230] on div "[PERSON_NAME]" at bounding box center [121, 237] width 74 height 14
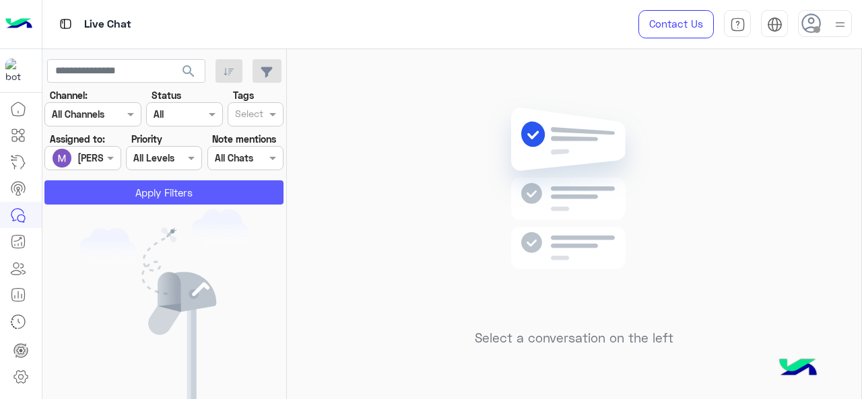
click at [120, 192] on button "Apply Filters" at bounding box center [163, 193] width 239 height 24
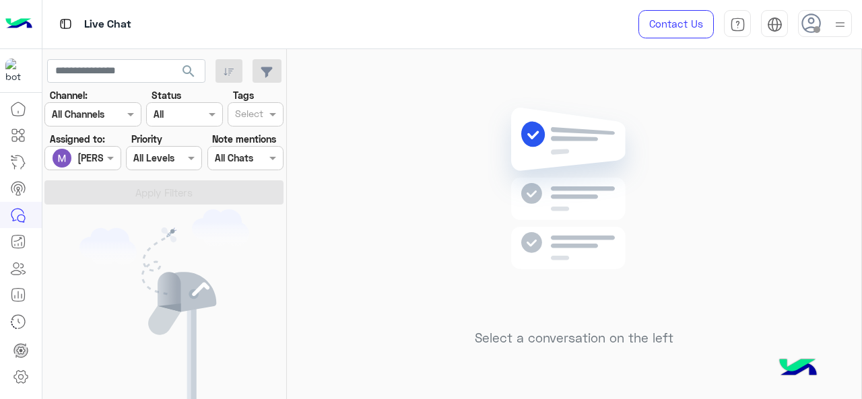
click at [102, 166] on div "[PERSON_NAME]" at bounding box center [77, 158] width 51 height 27
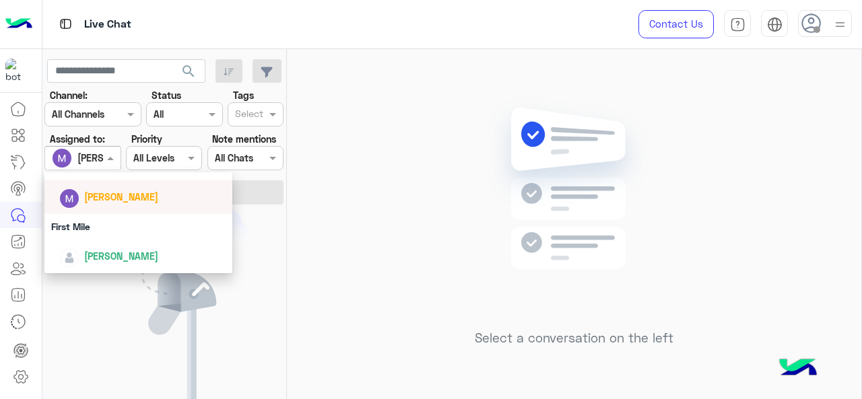
scroll to position [298, 0]
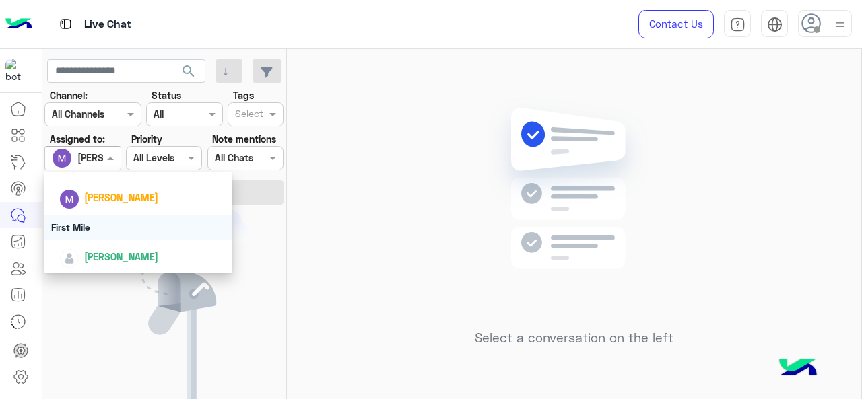
click at [108, 230] on div "First Mile" at bounding box center [138, 227] width 189 height 25
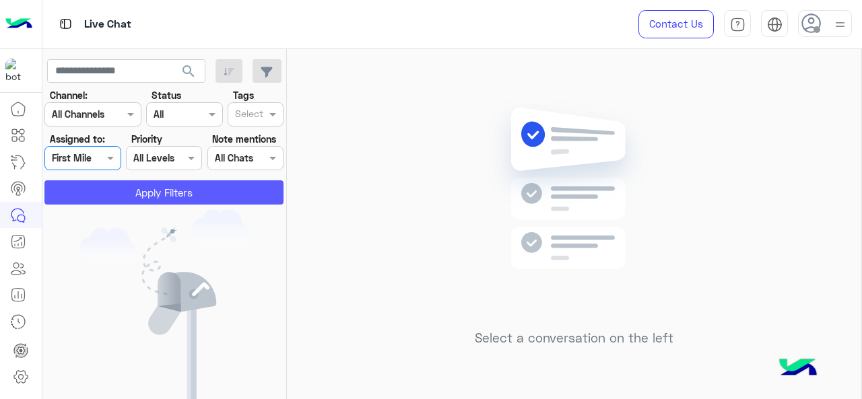
click at [105, 193] on button "Apply Filters" at bounding box center [163, 193] width 239 height 24
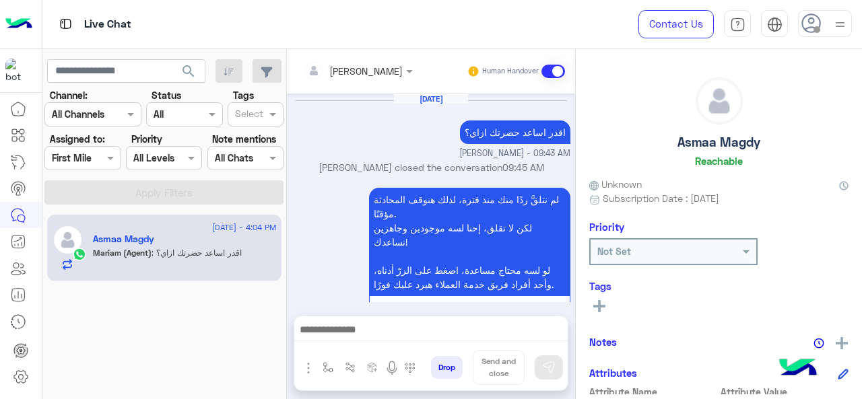
scroll to position [361, 0]
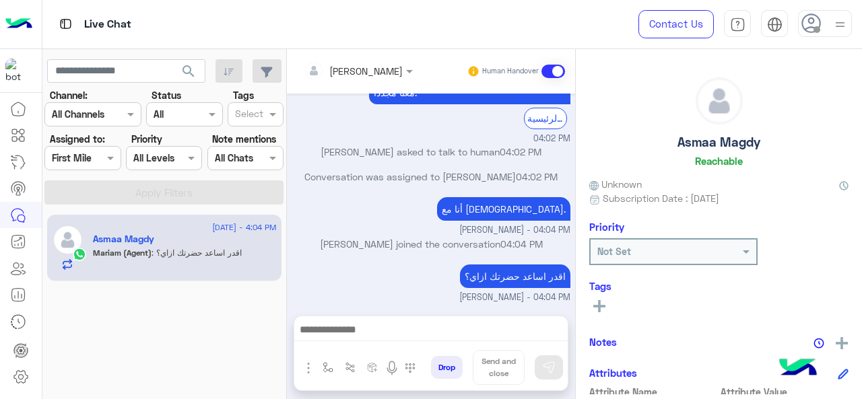
click at [108, 156] on span at bounding box center [112, 158] width 17 height 14
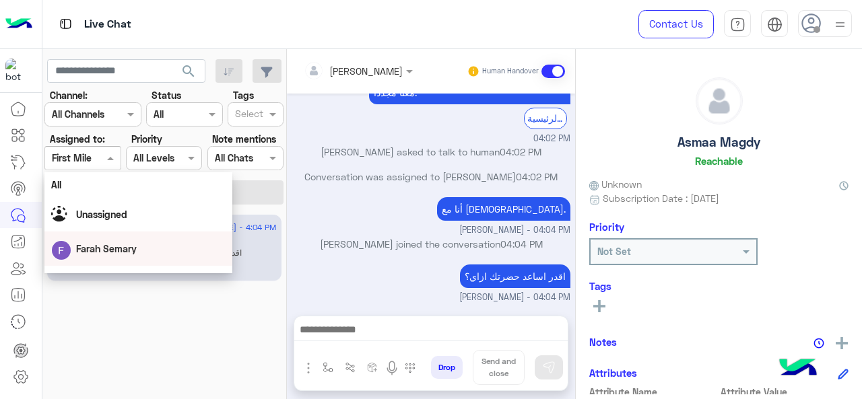
scroll to position [298, 0]
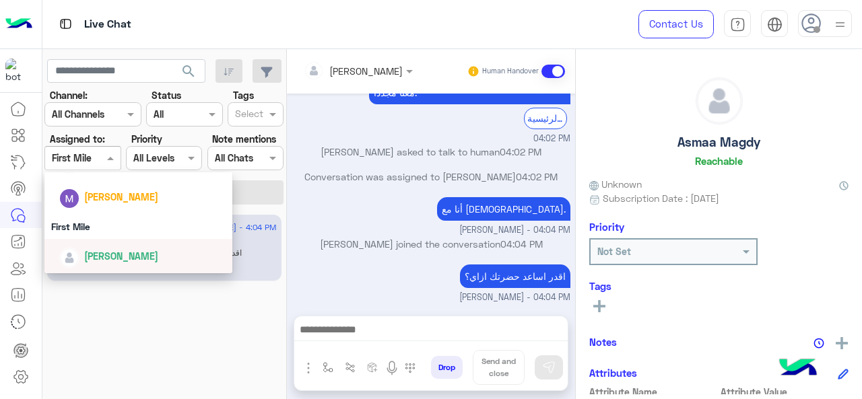
click at [111, 269] on div "[PERSON_NAME]" at bounding box center [138, 256] width 189 height 34
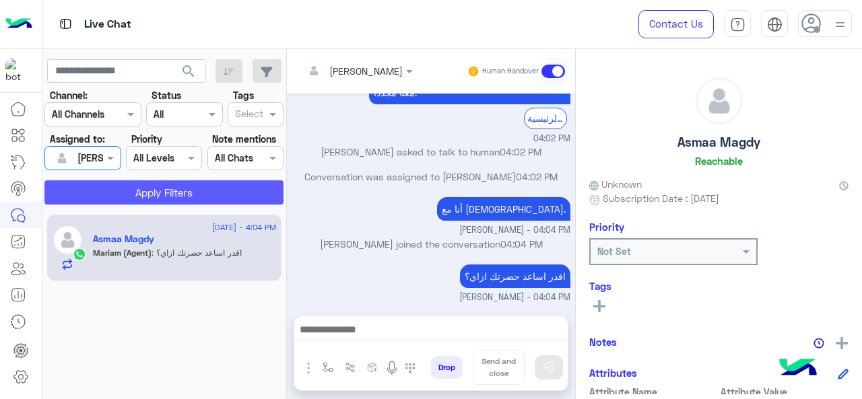
click at [139, 199] on button "Apply Filters" at bounding box center [163, 193] width 239 height 24
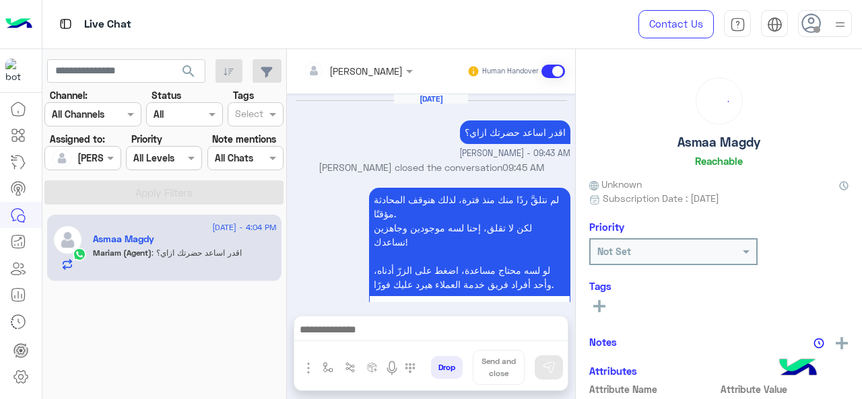
scroll to position [361, 0]
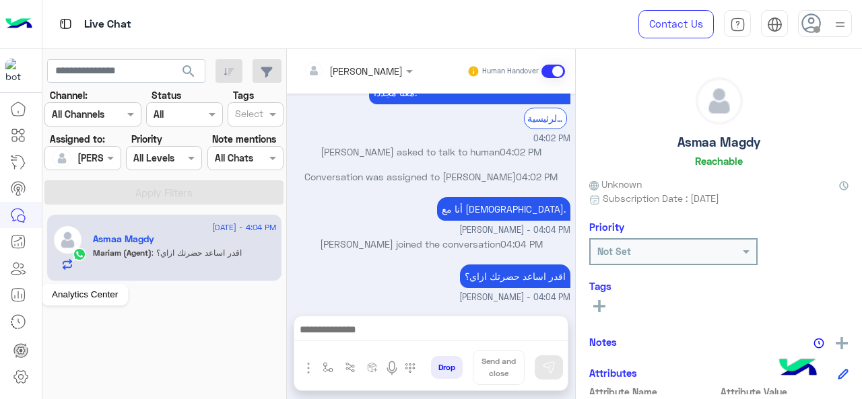
click at [15, 300] on icon at bounding box center [18, 295] width 16 height 16
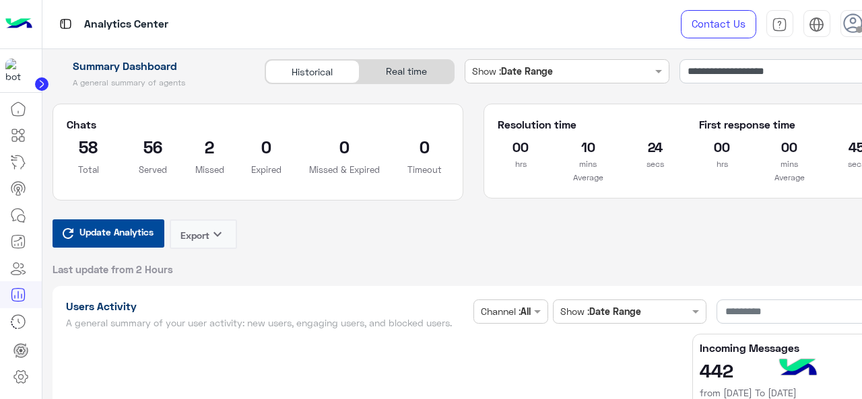
type input "**********"
click at [138, 231] on span "Update Analytics" at bounding box center [116, 232] width 81 height 18
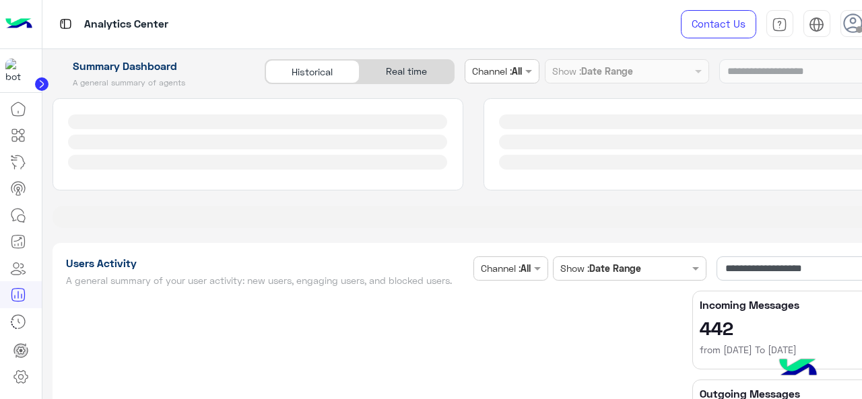
type input "**********"
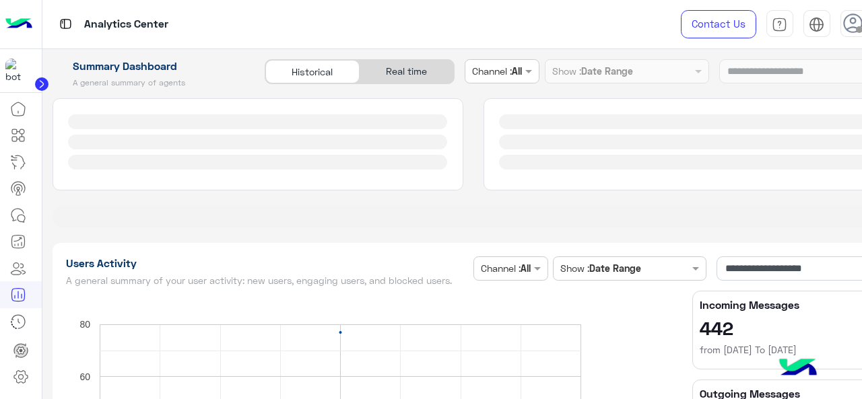
type input "**********"
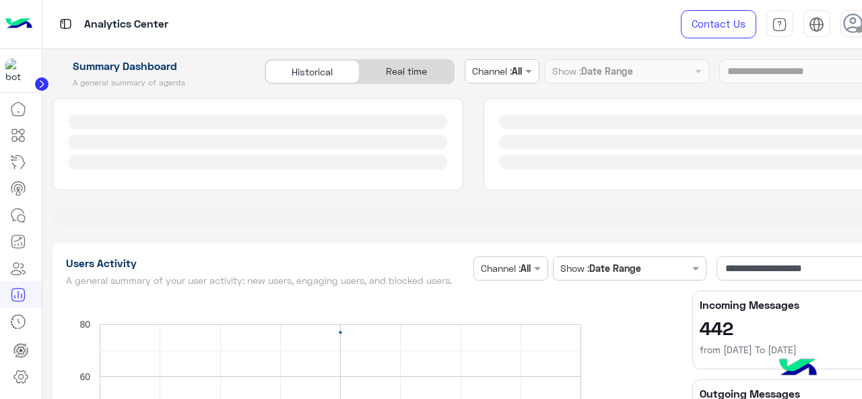
type input "**********"
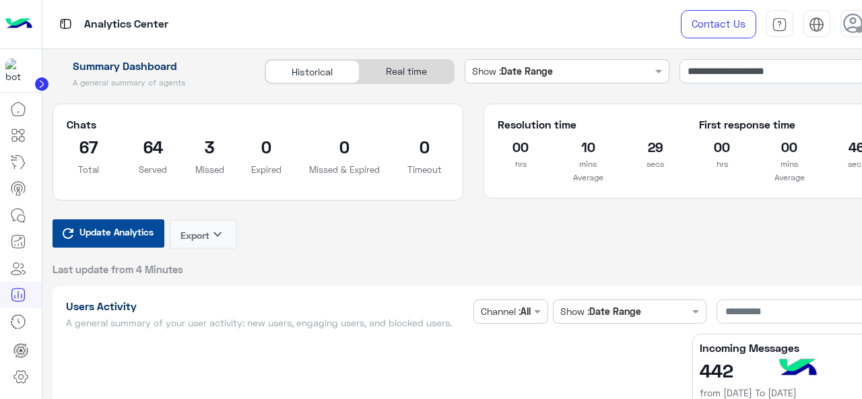
type input "**********"
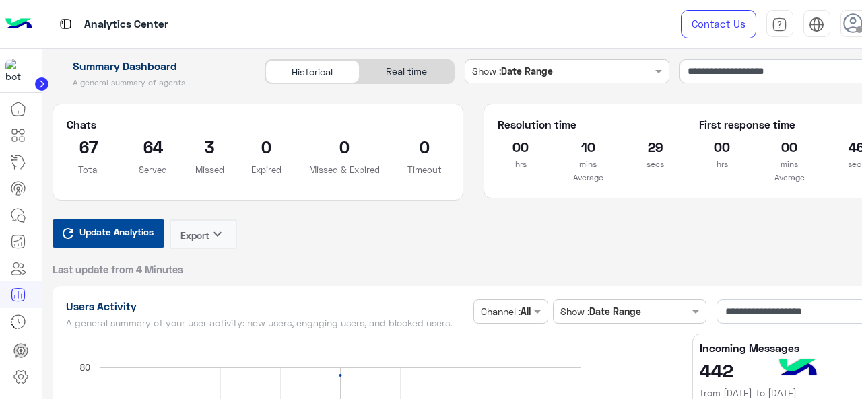
type input "**********"
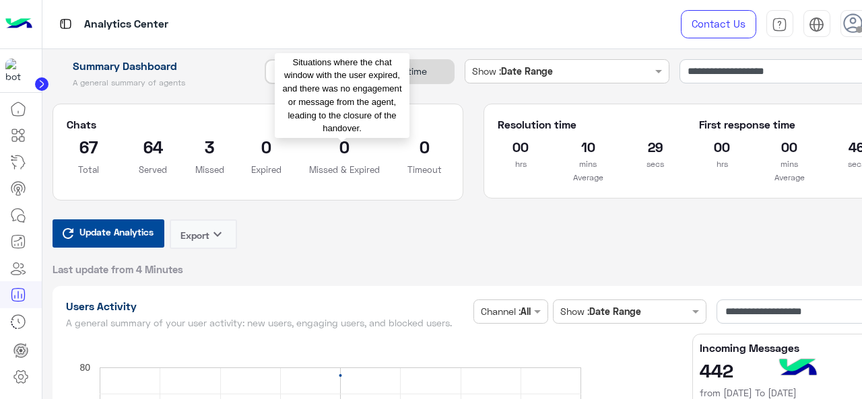
type input "**********"
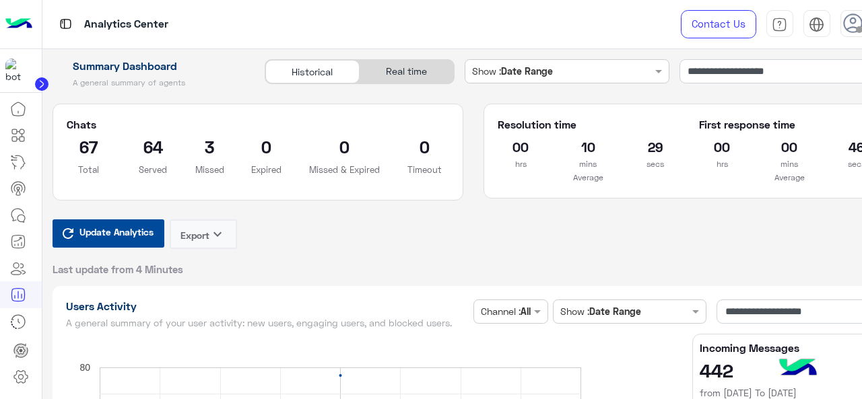
type input "**********"
click at [21, 205] on link at bounding box center [18, 215] width 36 height 27
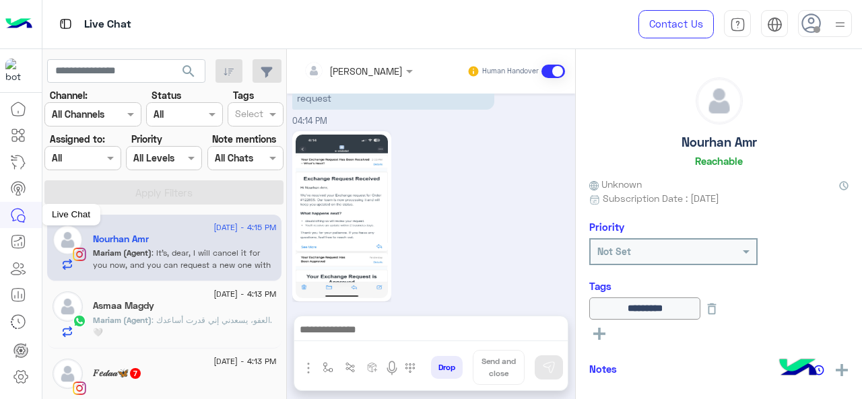
scroll to position [847, 0]
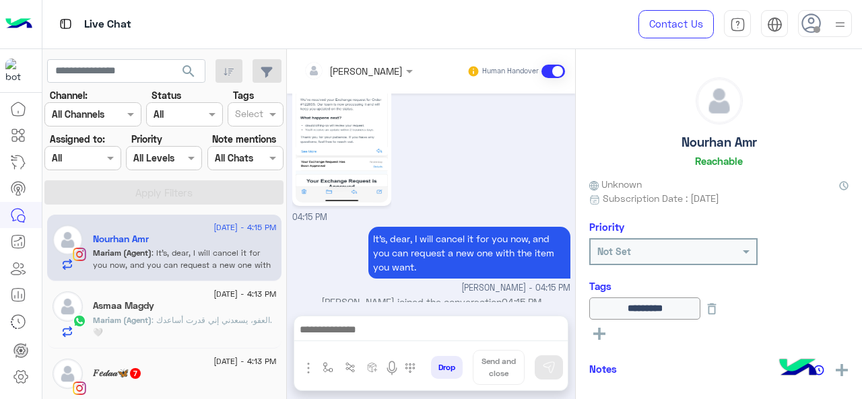
click at [97, 162] on div at bounding box center [82, 157] width 75 height 15
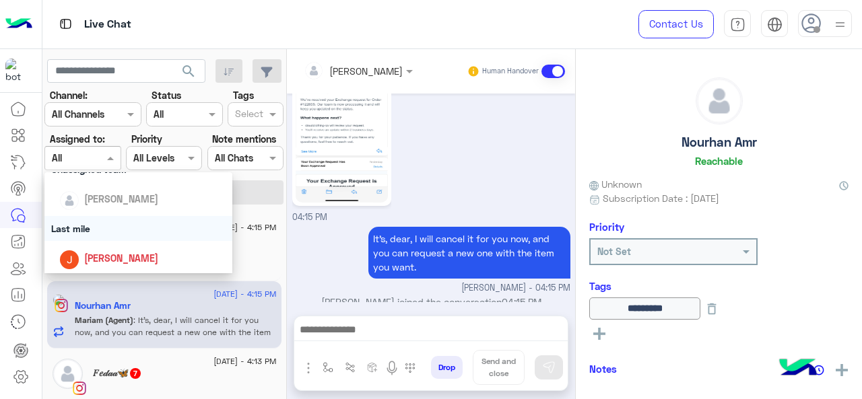
scroll to position [148, 0]
click at [103, 222] on div "Last mile" at bounding box center [138, 224] width 189 height 25
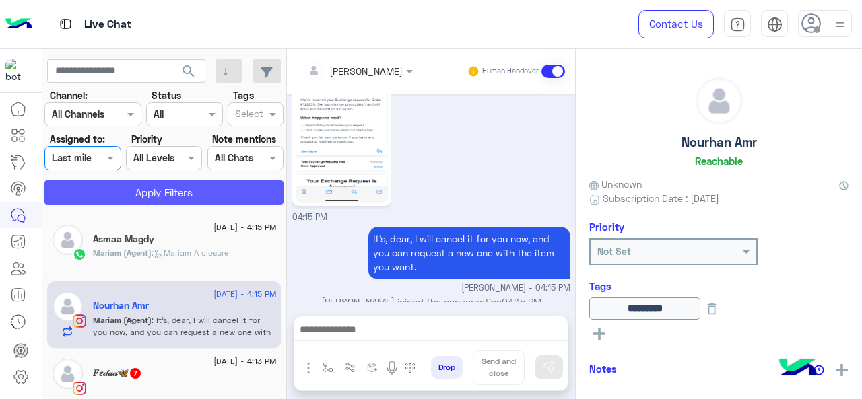
click at [126, 200] on button "Apply Filters" at bounding box center [163, 193] width 239 height 24
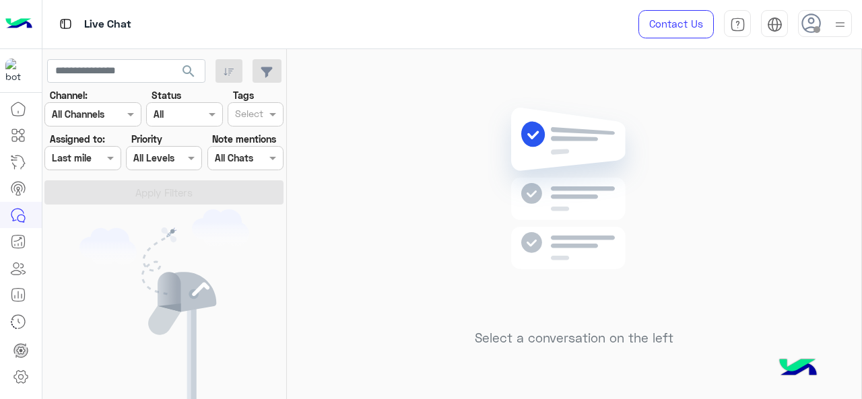
click at [102, 164] on div at bounding box center [82, 157] width 75 height 15
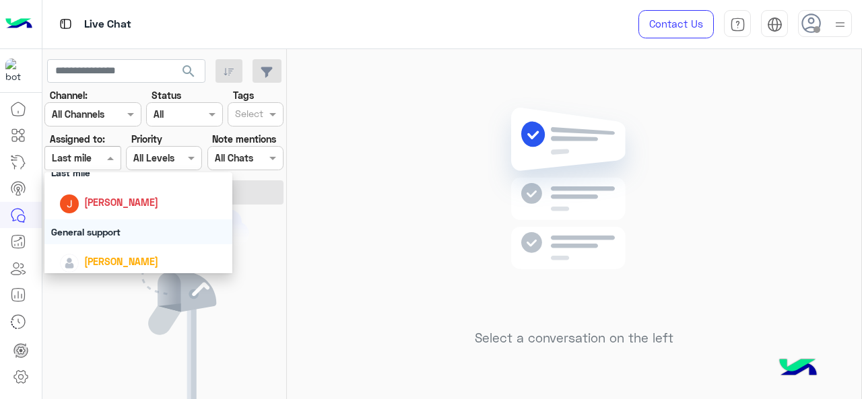
scroll to position [205, 0]
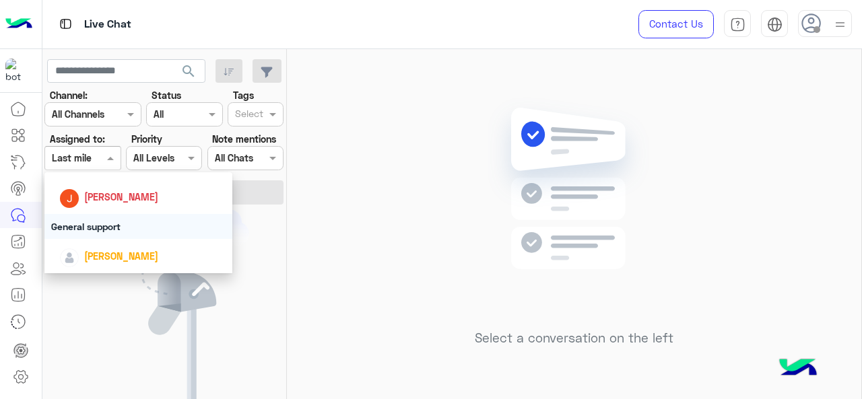
click at [94, 232] on div "General support" at bounding box center [138, 226] width 189 height 25
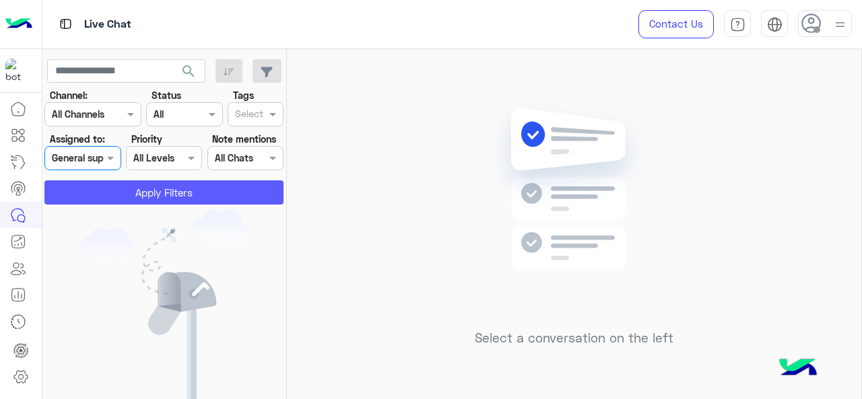
click at [119, 200] on button "Apply Filters" at bounding box center [163, 193] width 239 height 24
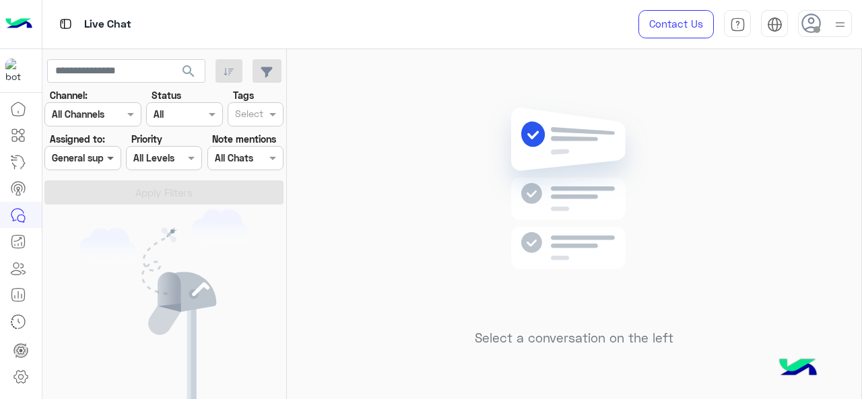
click at [109, 153] on span at bounding box center [112, 158] width 17 height 14
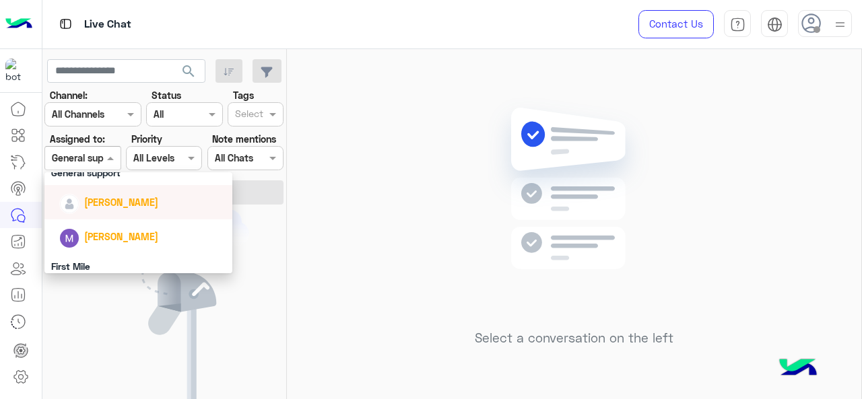
scroll to position [298, 0]
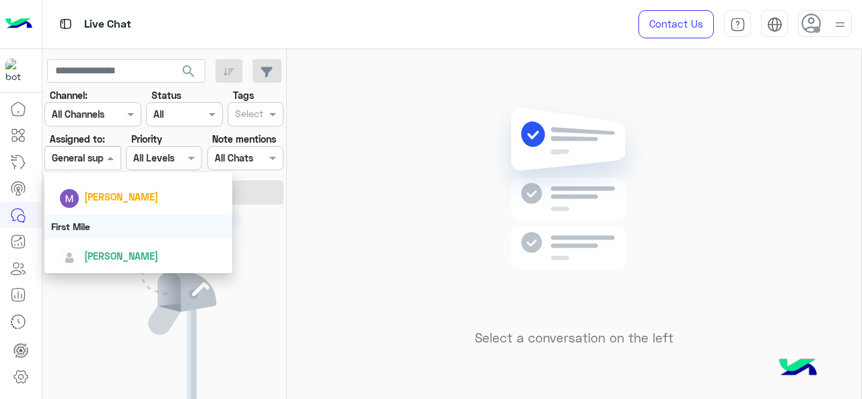
click at [102, 227] on div "First Mile" at bounding box center [138, 226] width 189 height 25
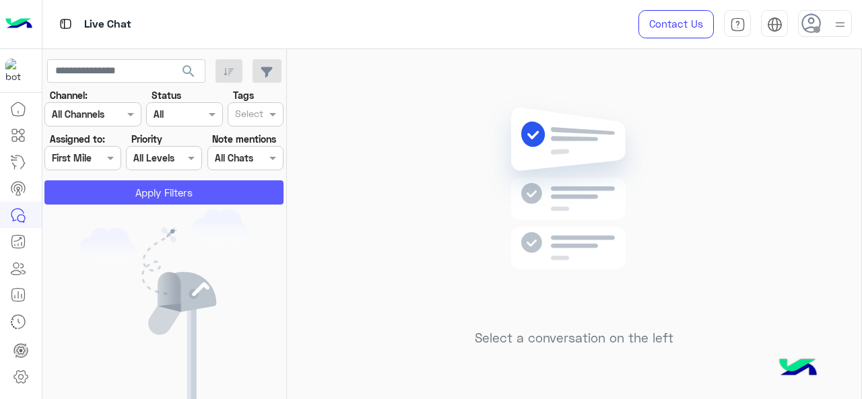
click at [121, 194] on button "Apply Filters" at bounding box center [163, 193] width 239 height 24
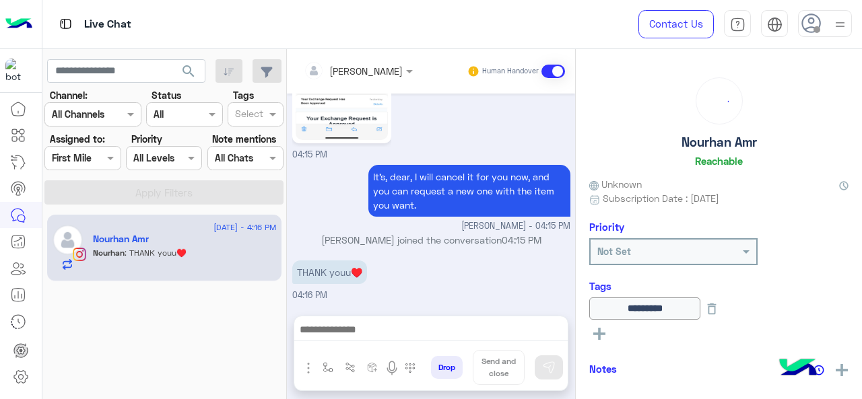
scroll to position [506, 0]
